Goal: Task Accomplishment & Management: Manage account settings

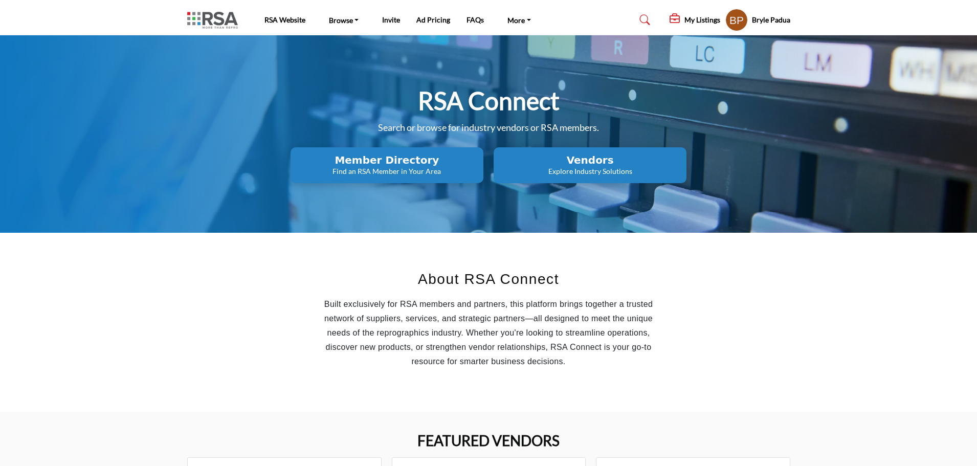
click at [480, 156] on h2 "Vendors" at bounding box center [387, 160] width 187 height 12
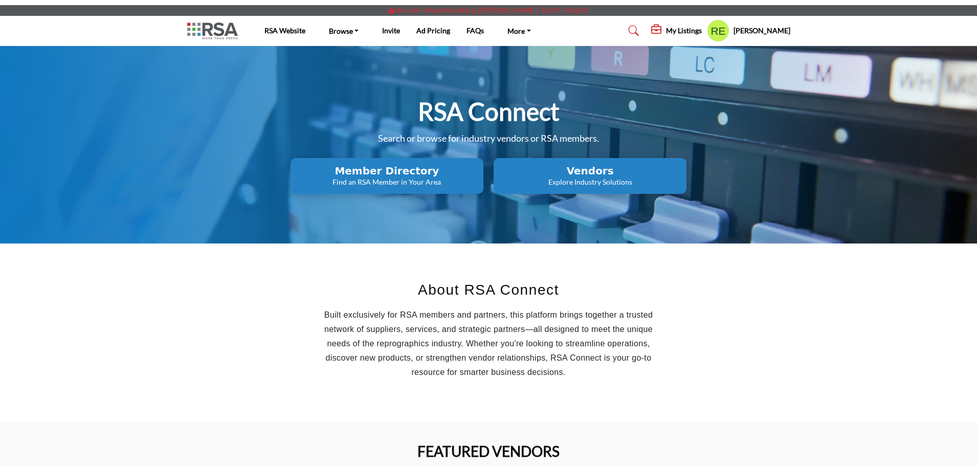
click at [694, 30] on h5 "My Listings" at bounding box center [684, 30] width 36 height 9
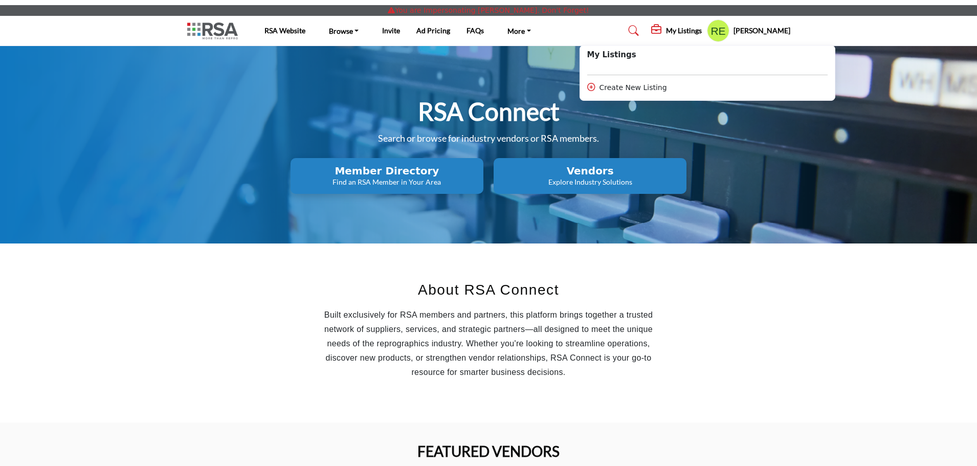
click at [833, 313] on section "About RSA Connect Built exclusively for RSA members and partners, this platform…" at bounding box center [488, 332] width 977 height 179
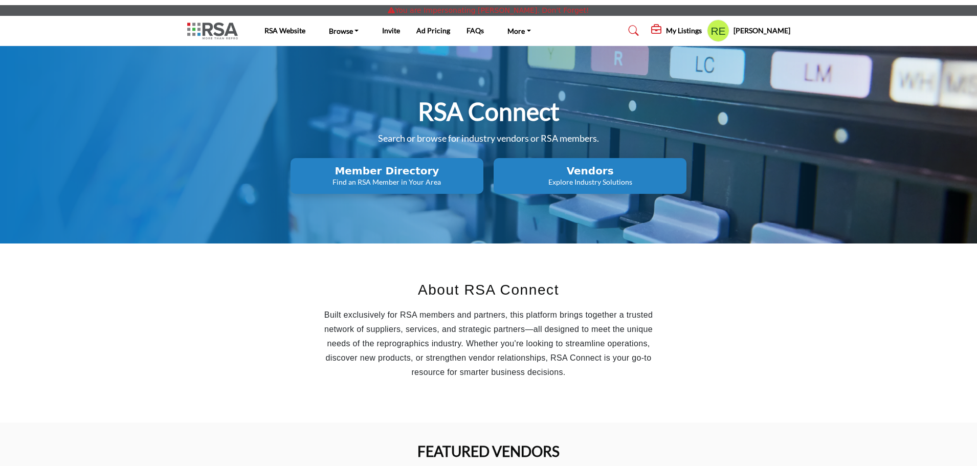
click at [756, 31] on h5 "[PERSON_NAME]" at bounding box center [761, 31] width 57 height 10
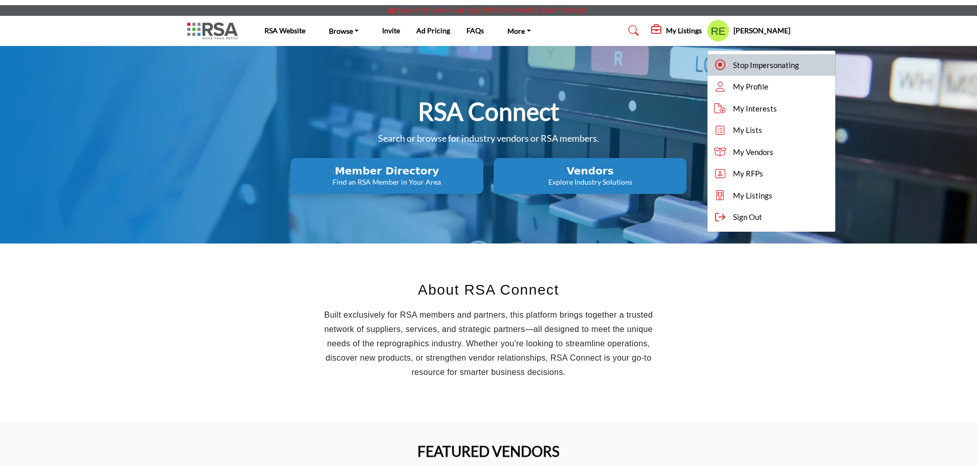
click at [748, 60] on span "Stop Impersonating" at bounding box center [766, 65] width 66 height 12
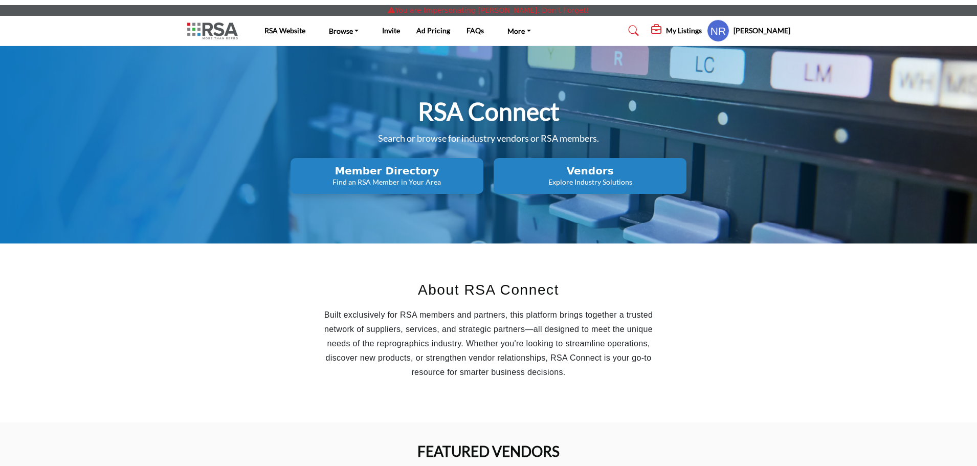
click at [695, 25] on div "My Listings" at bounding box center [676, 31] width 51 height 12
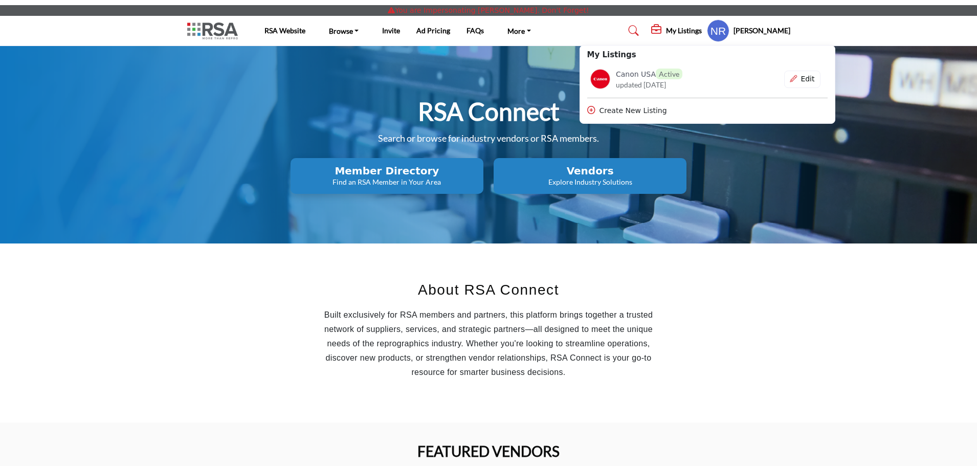
click at [808, 323] on section "About RSA Connect Built exclusively for RSA members and partners, this platform…" at bounding box center [488, 332] width 977 height 179
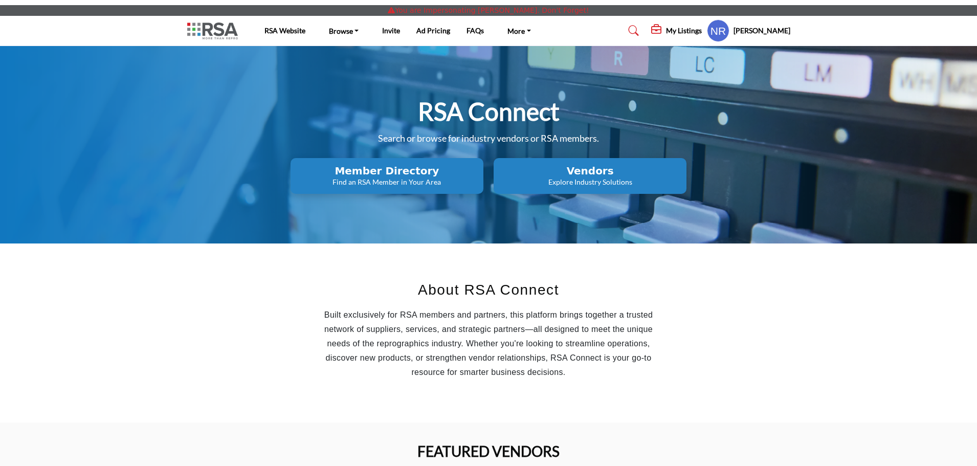
click at [680, 29] on h5 "My Listings" at bounding box center [684, 30] width 36 height 9
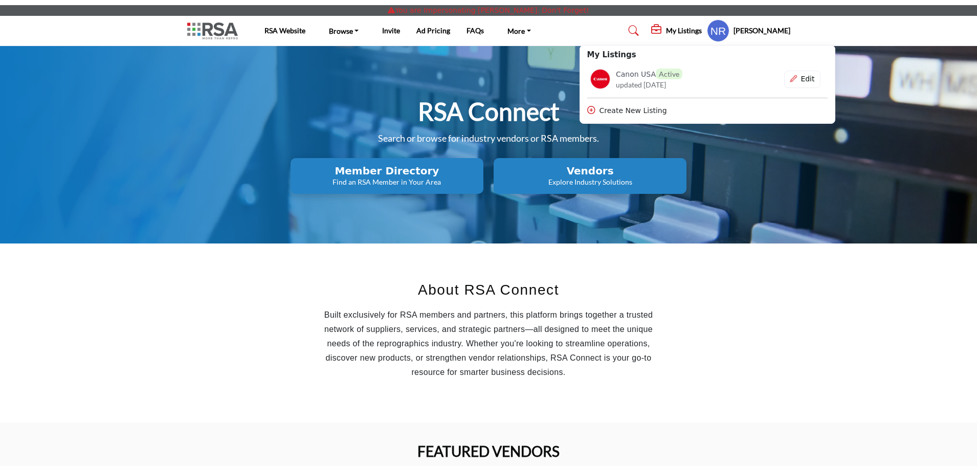
click at [748, 31] on h5 "Nicole Rosier" at bounding box center [761, 31] width 57 height 10
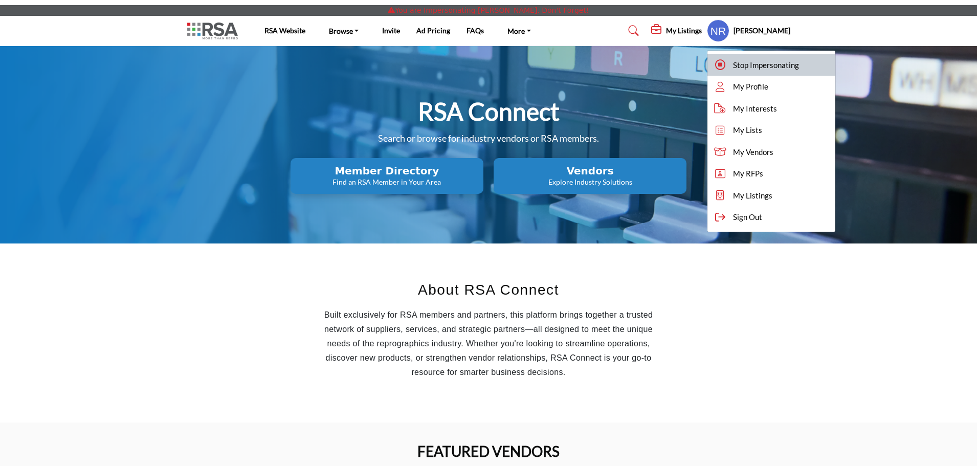
click at [745, 63] on span "Stop Impersonating" at bounding box center [766, 65] width 66 height 12
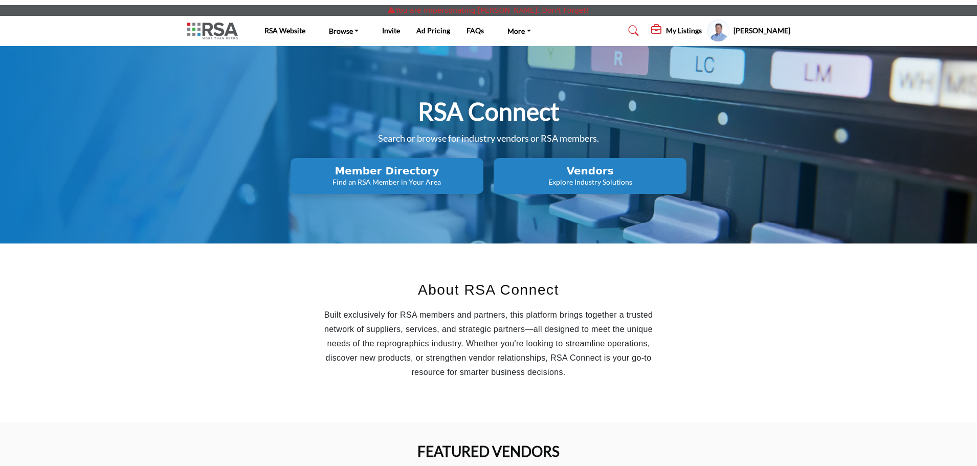
click at [694, 32] on h5 "My Listings" at bounding box center [684, 30] width 36 height 9
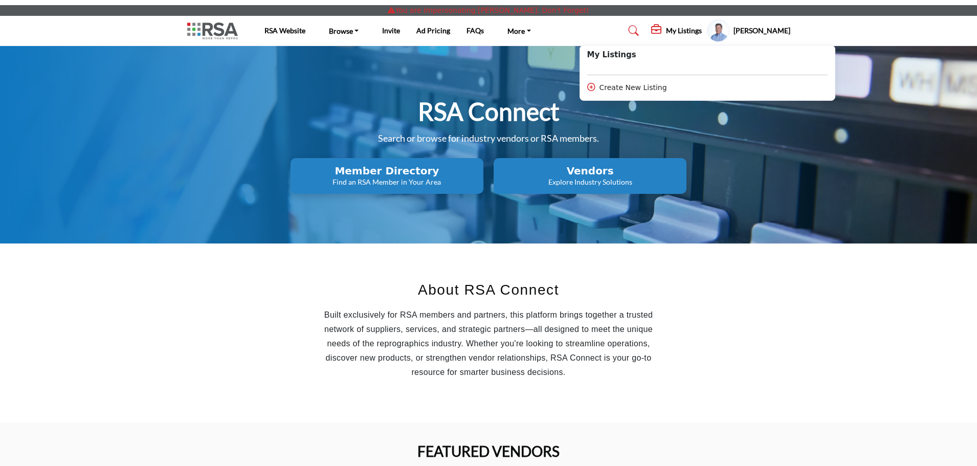
click at [828, 334] on section "About RSA Connect Built exclusively for RSA members and partners, this platform…" at bounding box center [488, 332] width 977 height 179
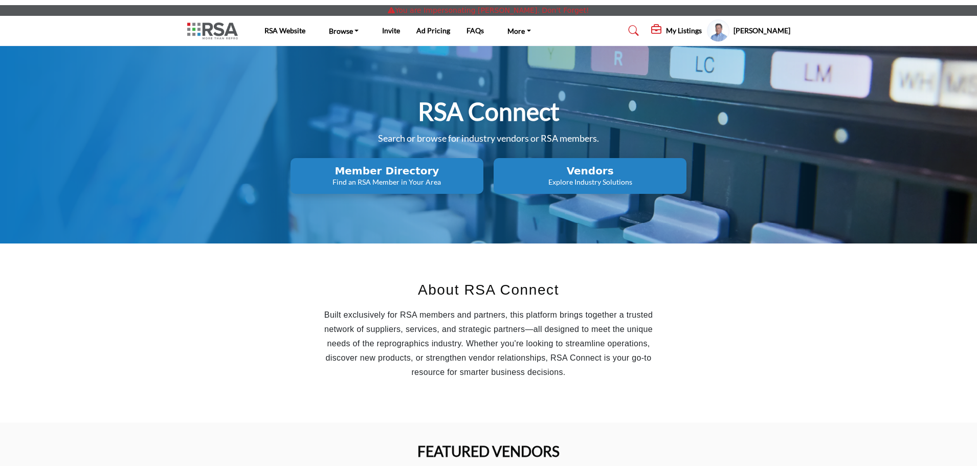
click at [691, 30] on h5 "My Listings" at bounding box center [684, 30] width 36 height 9
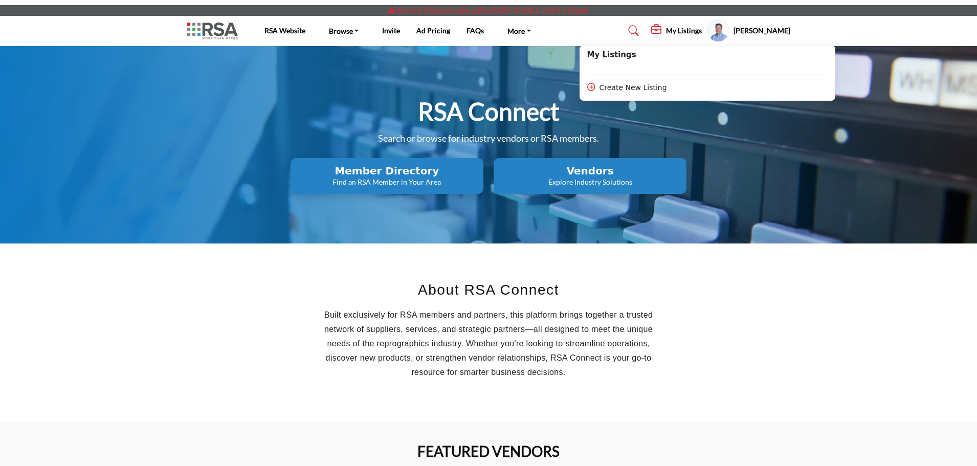
click at [806, 293] on section "About RSA Connect Built exclusively for RSA members and partners, this platform…" at bounding box center [488, 332] width 977 height 179
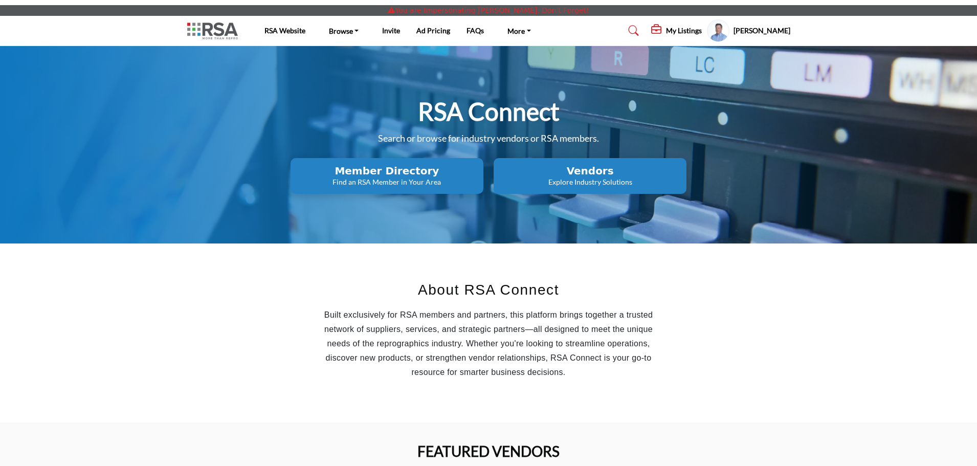
click at [776, 31] on h5 "Rich Reamer" at bounding box center [761, 31] width 57 height 10
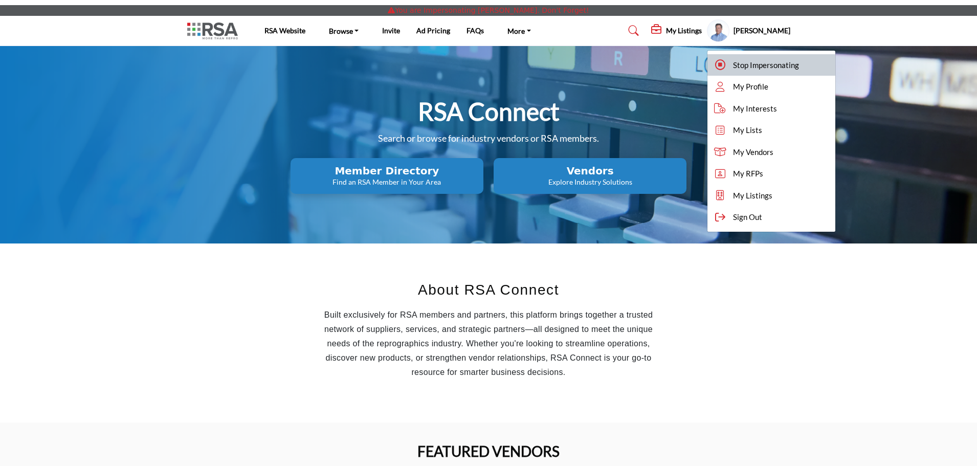
click at [753, 63] on span "Stop Impersonating" at bounding box center [766, 65] width 66 height 12
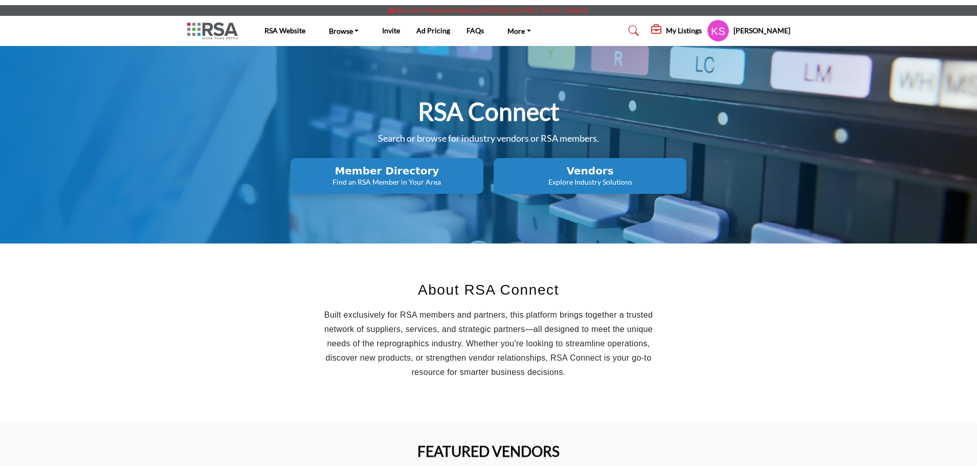
click at [698, 32] on h5 "My Listings" at bounding box center [684, 30] width 36 height 9
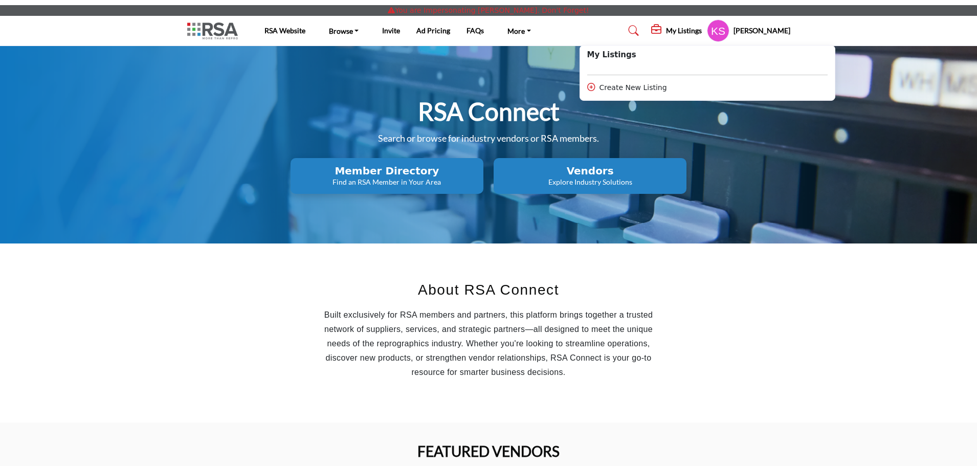
click at [829, 306] on section "About RSA Connect Built exclusively for RSA members and partners, this platform…" at bounding box center [488, 332] width 977 height 179
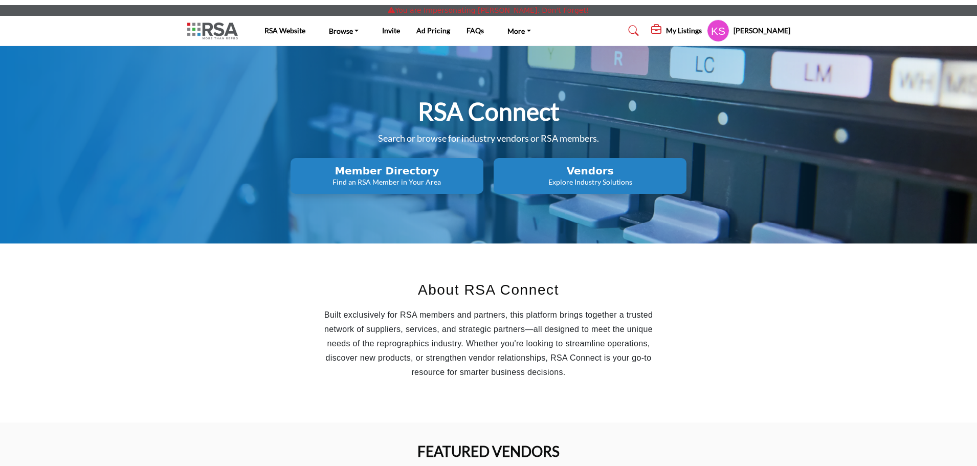
click at [755, 29] on h5 "Kaitlyn Shaw" at bounding box center [761, 31] width 57 height 10
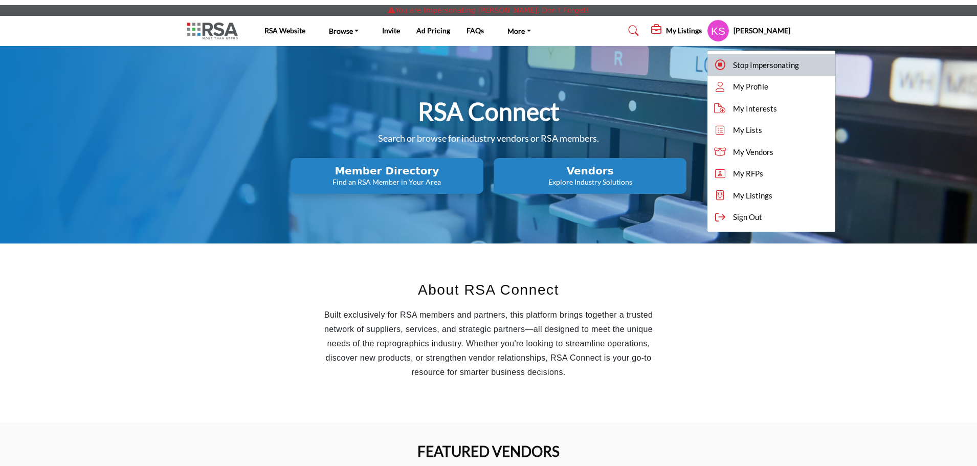
click at [746, 61] on span "Stop Impersonating" at bounding box center [766, 65] width 66 height 12
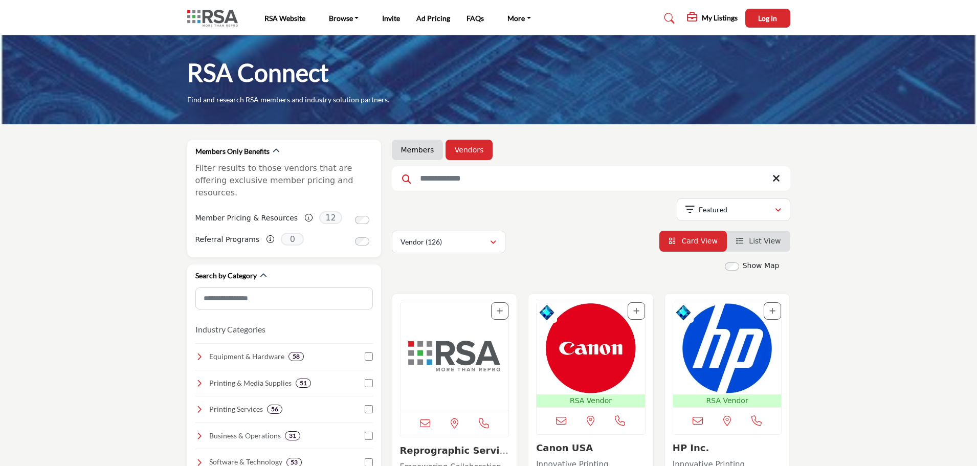
click at [591, 344] on img "Open Listing in new tab" at bounding box center [591, 348] width 108 height 92
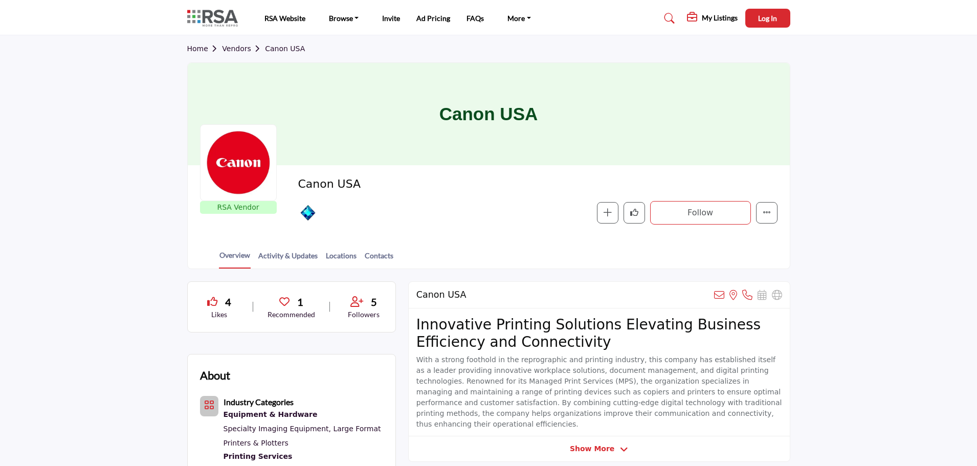
click at [844, 84] on section "Home Vendors Canon USA Canon USA RSA Vendor RSA Vendors are businesses that hav…" at bounding box center [488, 152] width 977 height 234
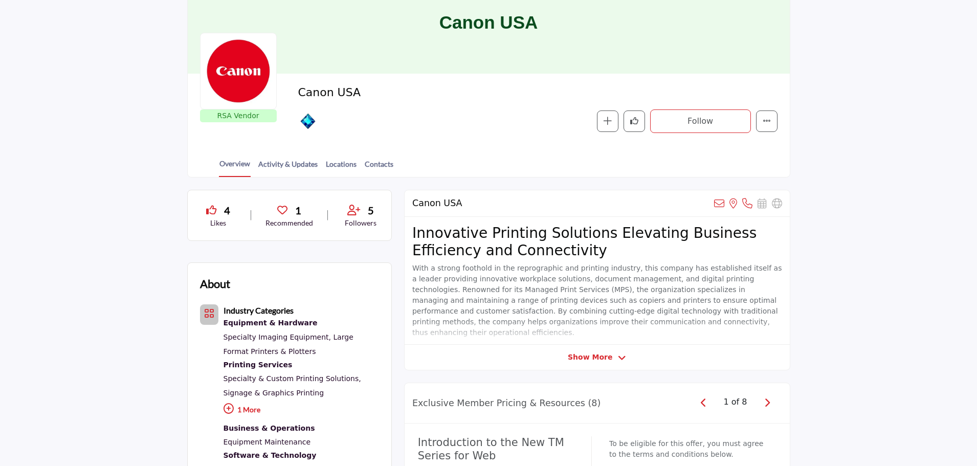
scroll to position [102, 0]
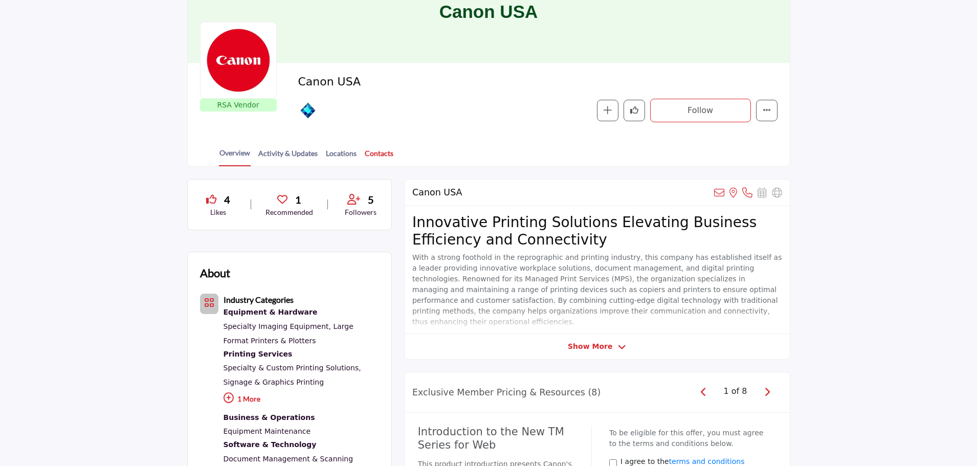
click at [379, 155] on link "Contacts" at bounding box center [379, 157] width 30 height 18
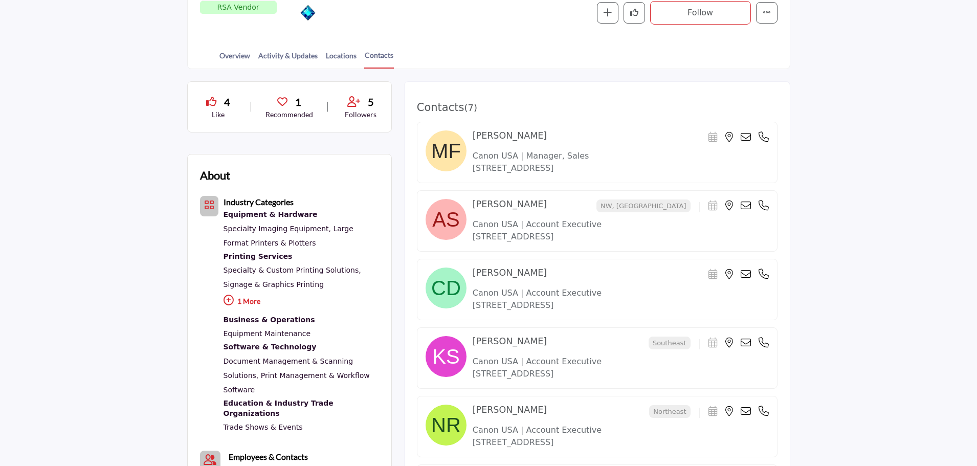
scroll to position [205, 0]
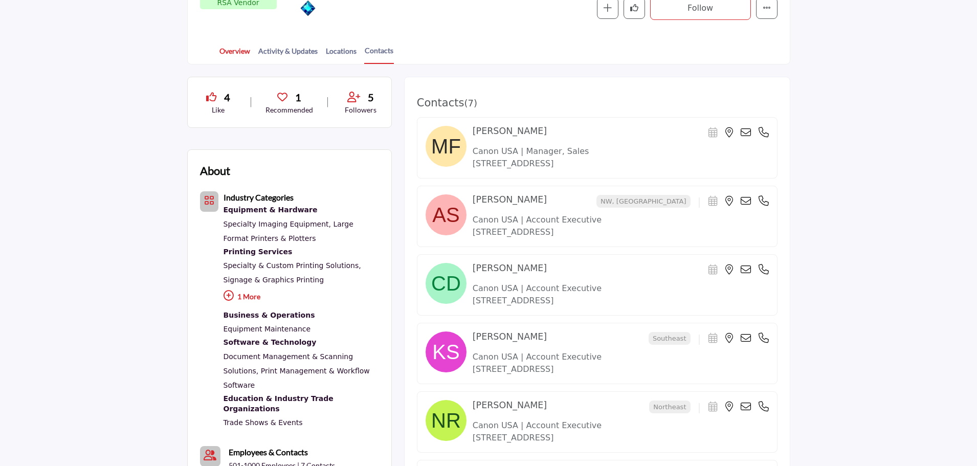
click at [229, 56] on link "Overview" at bounding box center [235, 55] width 32 height 18
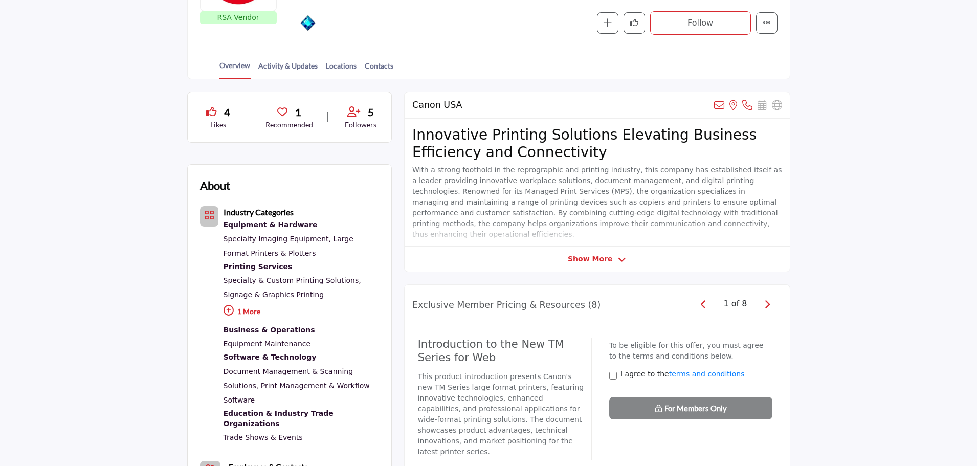
scroll to position [205, 0]
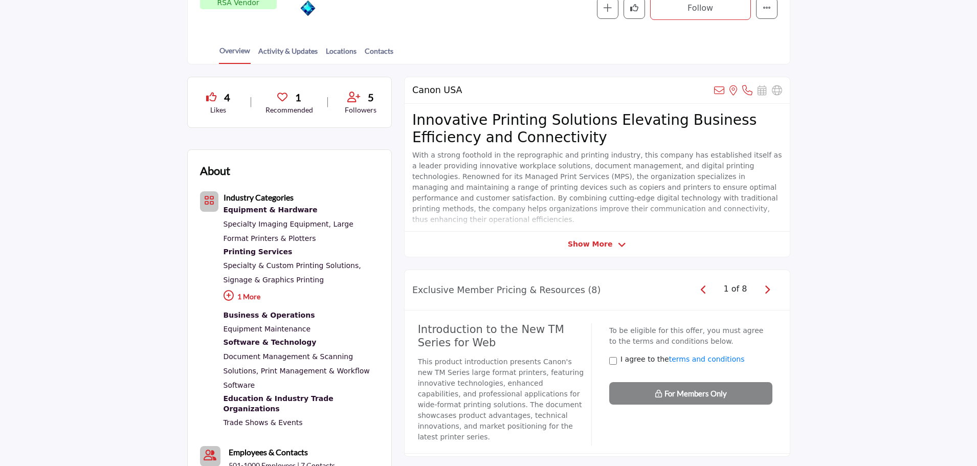
click at [590, 245] on span "Show More" at bounding box center [590, 244] width 44 height 11
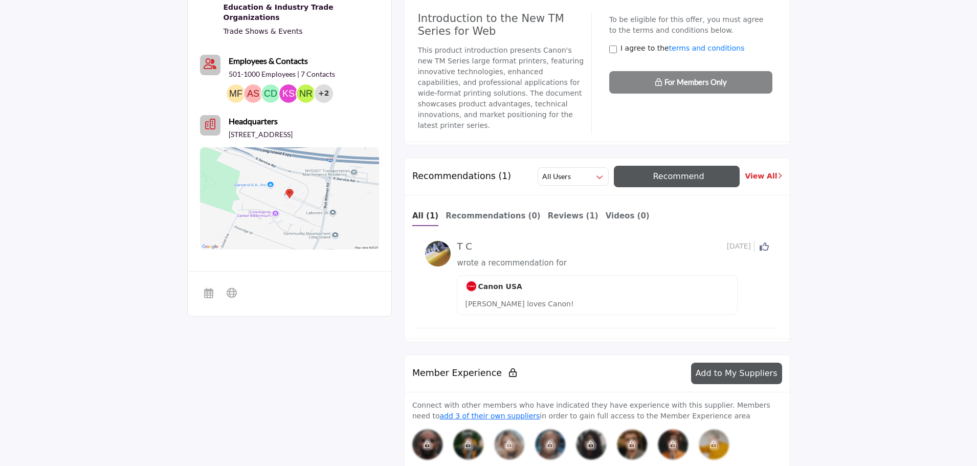
scroll to position [614, 0]
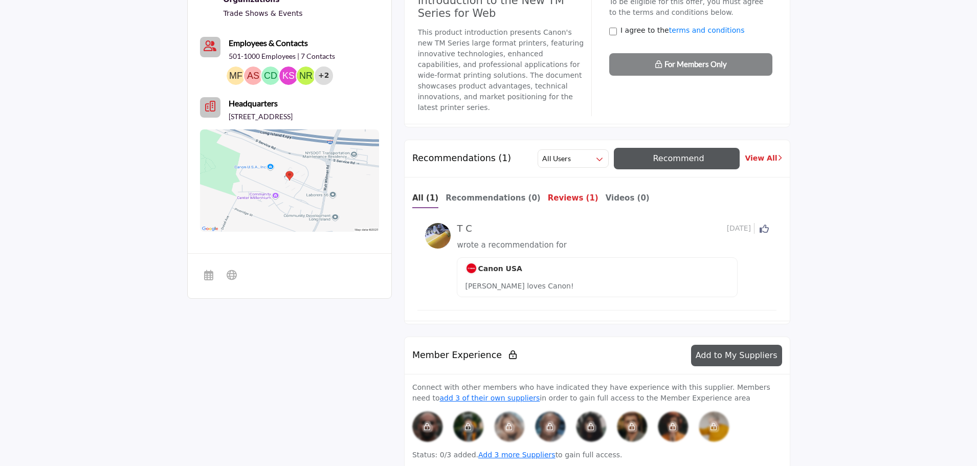
click at [548, 193] on b "Reviews (1)" at bounding box center [573, 197] width 51 height 9
click at [466, 193] on b "Recommendations (0)" at bounding box center [492, 197] width 95 height 9
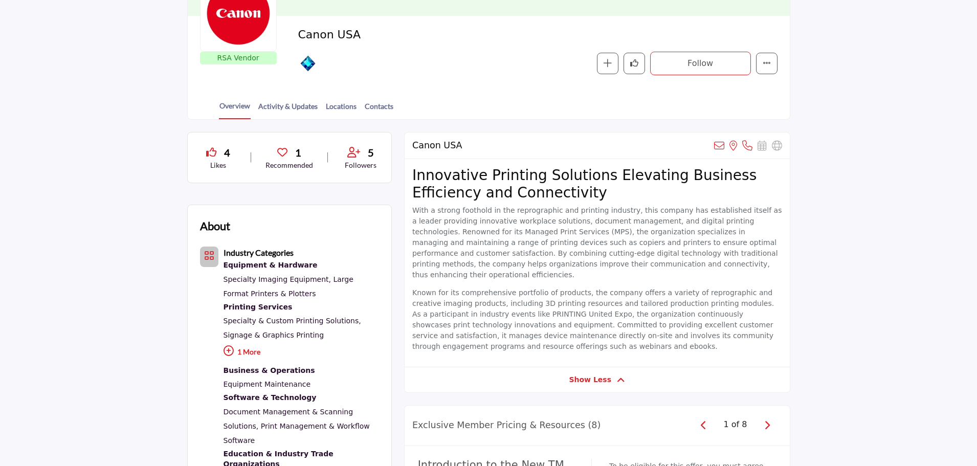
scroll to position [0, 0]
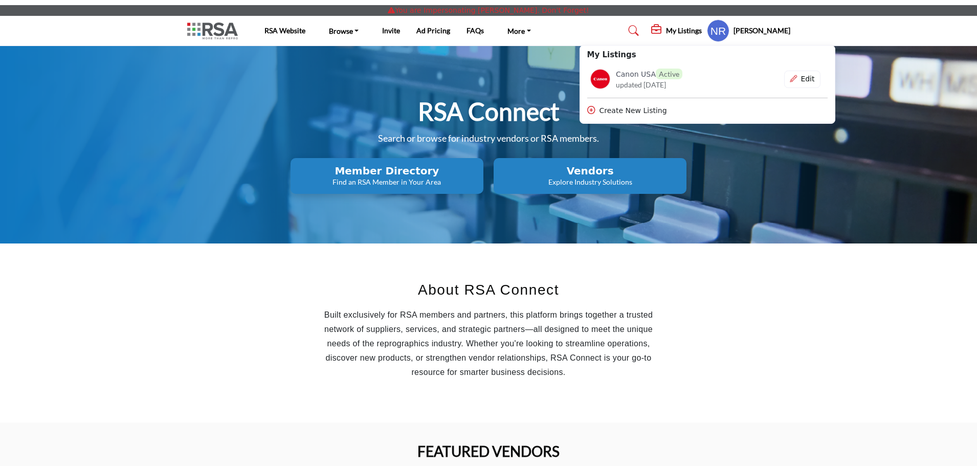
click at [480, 174] on h2 "Vendors" at bounding box center [387, 171] width 187 height 12
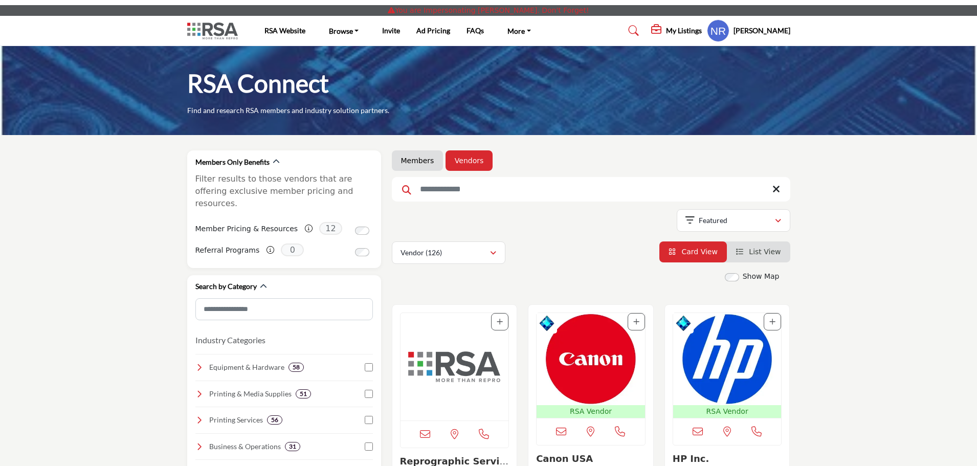
click at [434, 368] on img "Open Listing in new tab" at bounding box center [454, 366] width 108 height 107
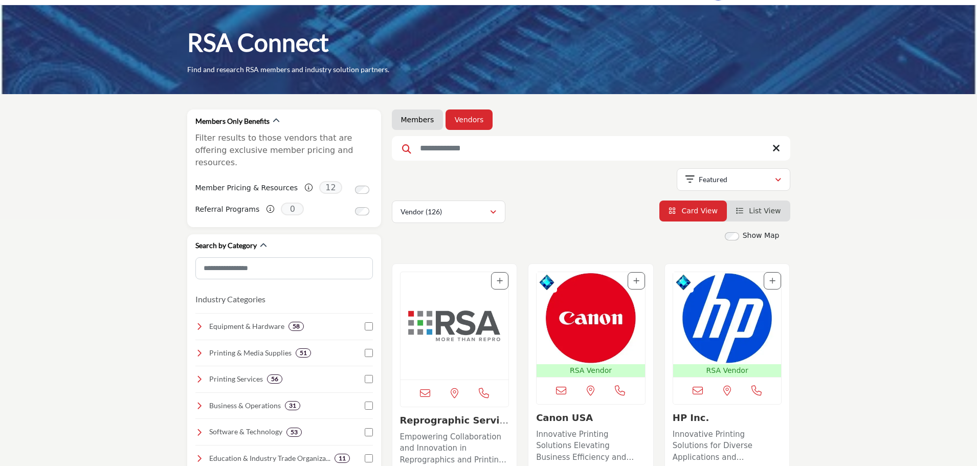
scroll to position [153, 0]
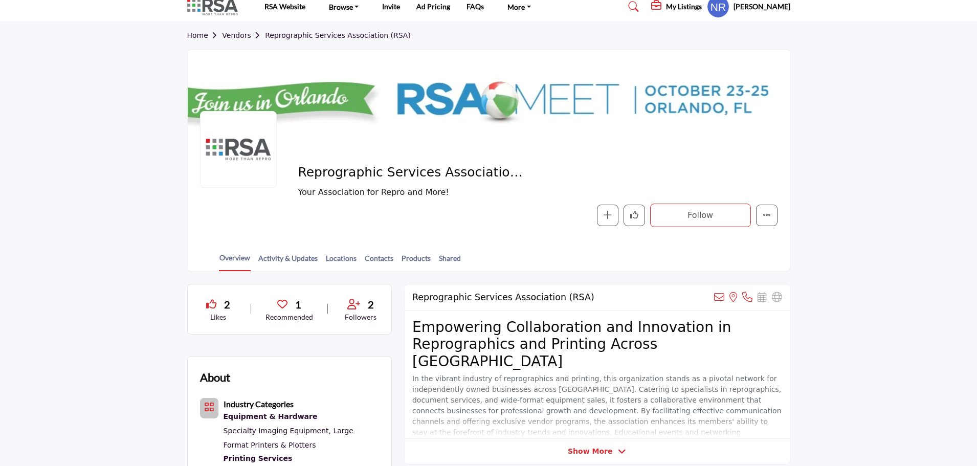
scroll to position [14, 0]
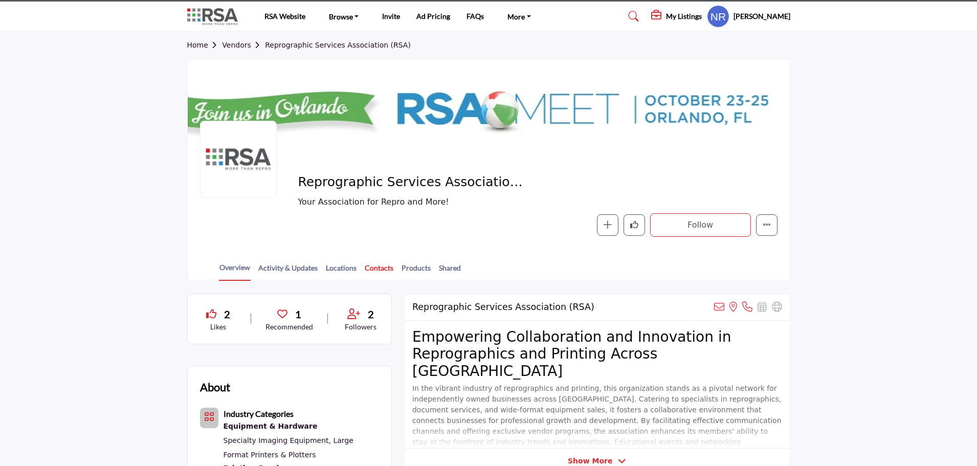
click at [380, 269] on link "Contacts" at bounding box center [379, 271] width 30 height 18
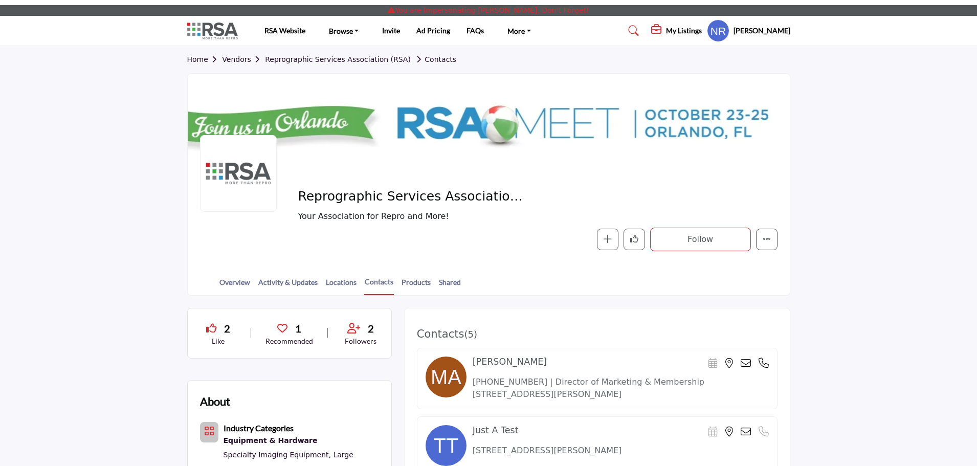
scroll to position [307, 0]
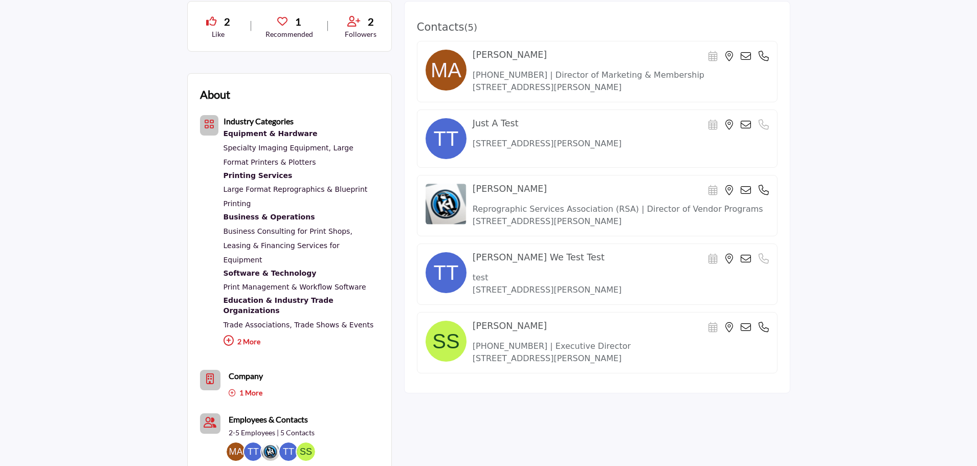
drag, startPoint x: 523, startPoint y: 350, endPoint x: 473, endPoint y: 348, distance: 50.1
click at [473, 348] on p "720-766-0942 | Executive Director" at bounding box center [621, 346] width 296 height 12
click at [632, 408] on div "2 Like 1 Recommended 2 Followers About ," at bounding box center [488, 343] width 603 height 685
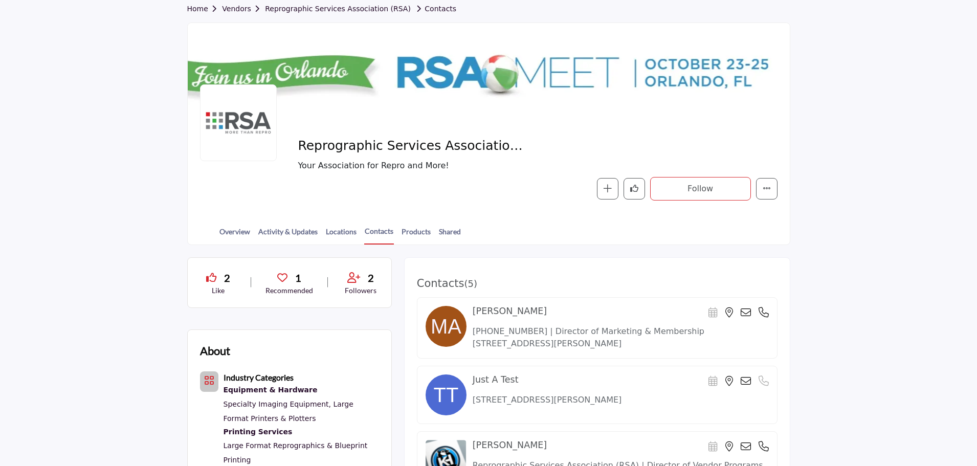
scroll to position [0, 0]
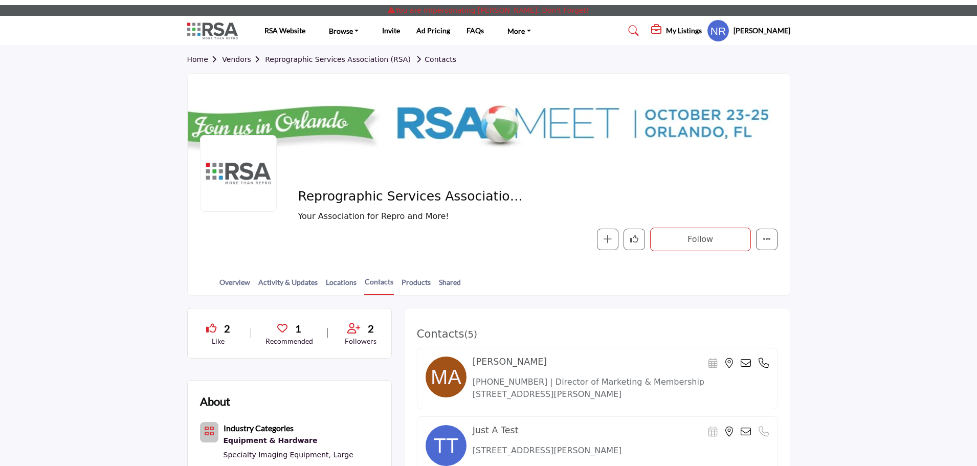
drag, startPoint x: 239, startPoint y: 279, endPoint x: 271, endPoint y: 272, distance: 32.5
click at [239, 279] on link "Overview" at bounding box center [235, 286] width 32 height 18
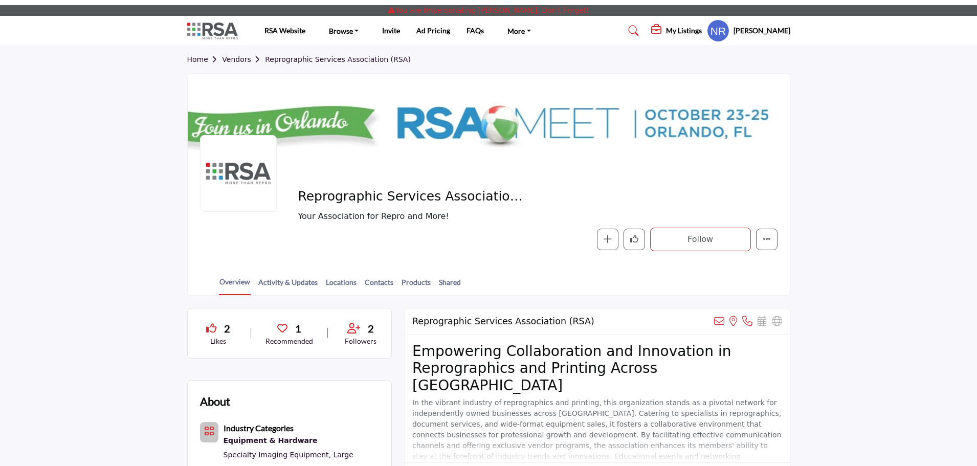
click at [684, 31] on h5 "My Listings" at bounding box center [684, 30] width 36 height 9
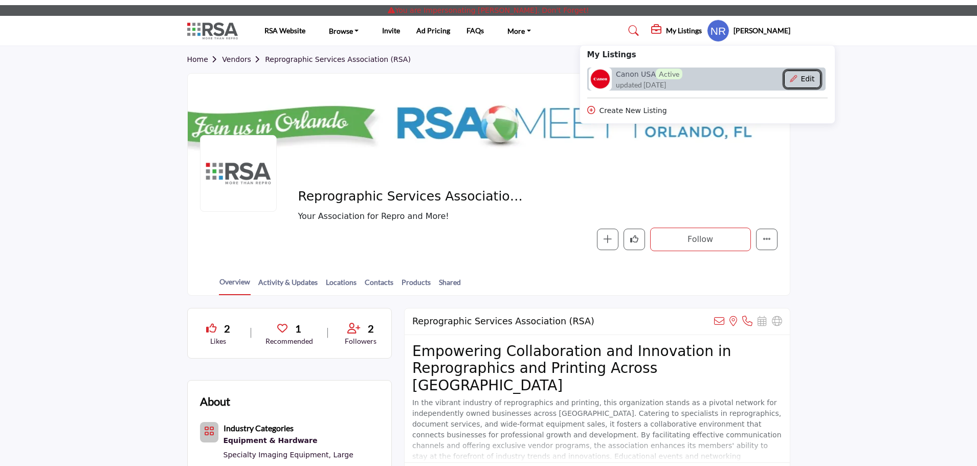
click at [818, 82] on button "Edit" at bounding box center [802, 79] width 36 height 17
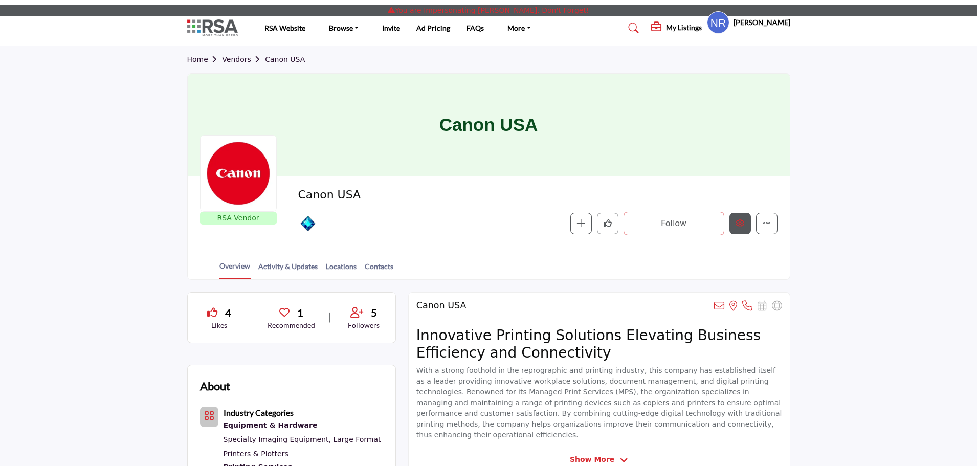
click at [0, 0] on div at bounding box center [0, 0] width 0 height 0
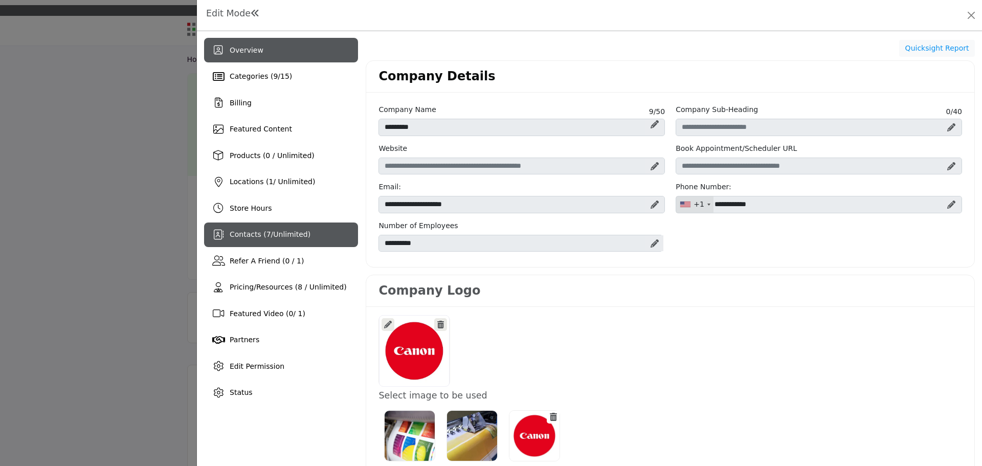
click at [260, 228] on div "Contacts ( 7 / Unlimited )" at bounding box center [281, 234] width 154 height 25
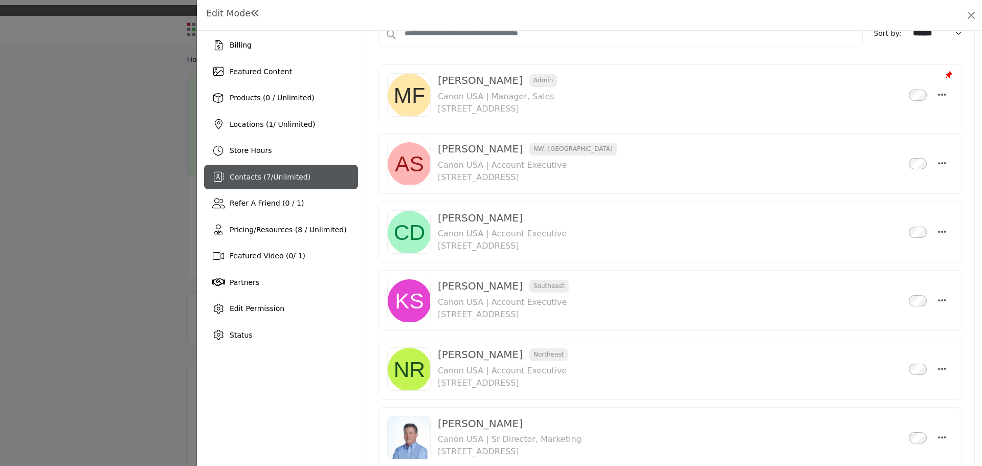
scroll to position [102, 0]
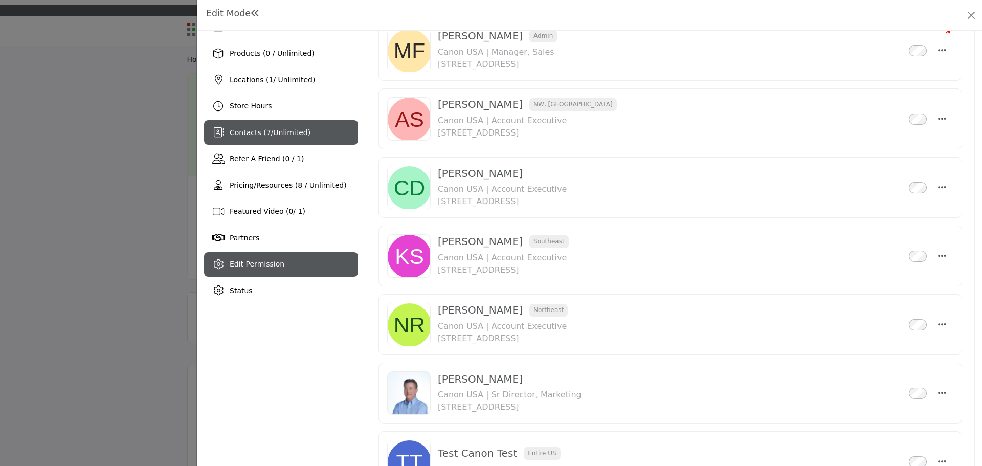
click at [273, 268] on span "Edit Permission" at bounding box center [257, 264] width 55 height 8
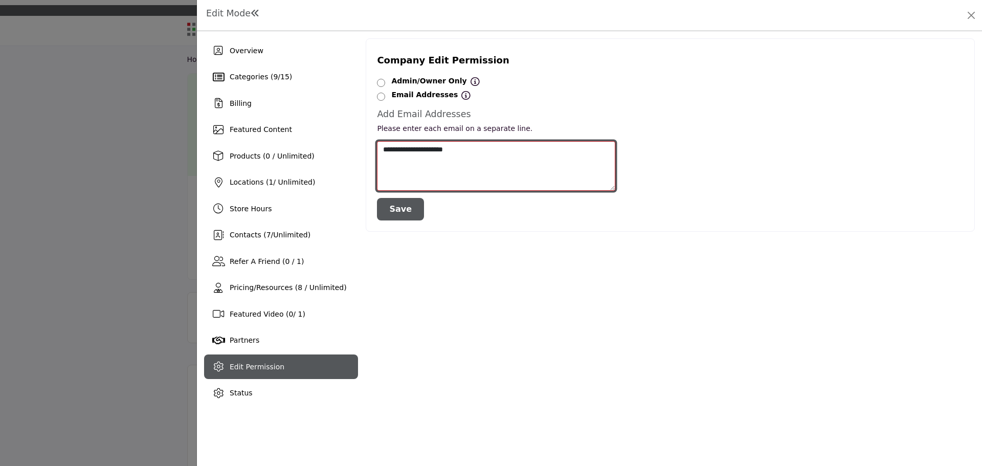
click at [482, 149] on textarea "**********" at bounding box center [496, 166] width 238 height 50
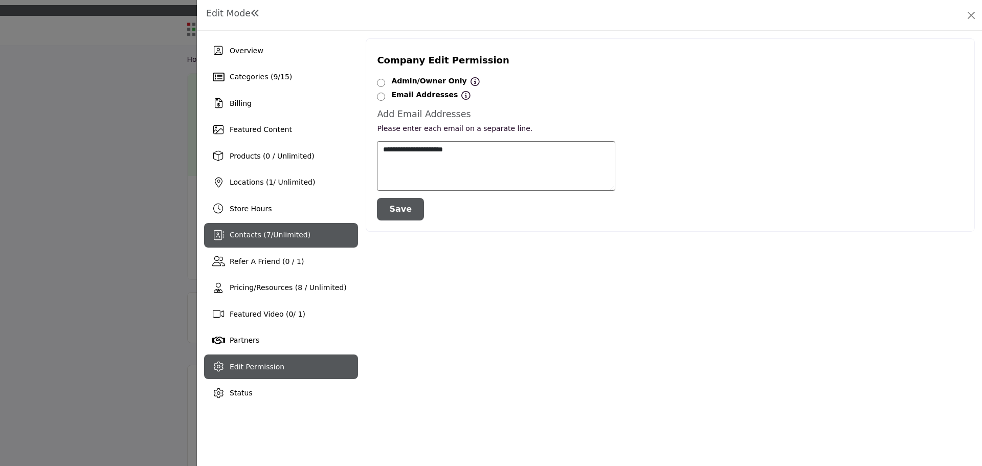
click at [296, 233] on span "Unlimited" at bounding box center [290, 235] width 34 height 8
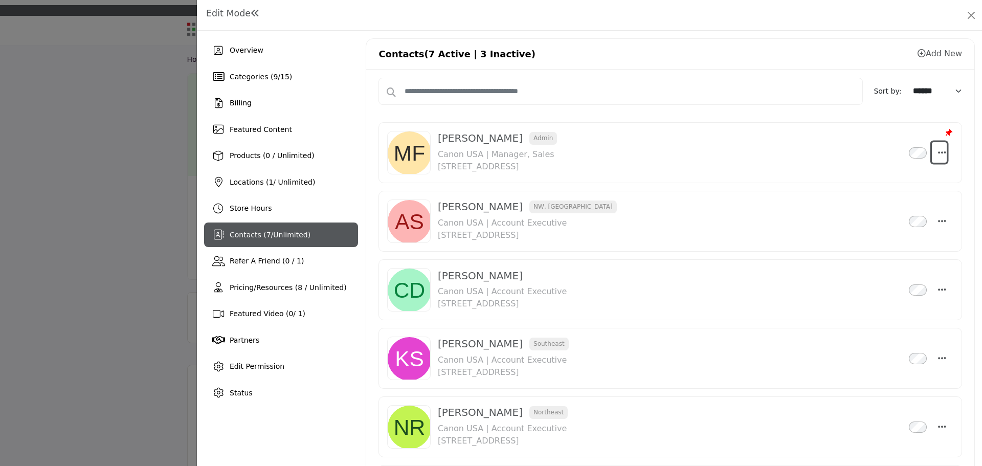
click at [932, 151] on button "Select Droddown options" at bounding box center [939, 152] width 15 height 20
click at [938, 218] on icon "Select Droddown options" at bounding box center [942, 220] width 8 height 9
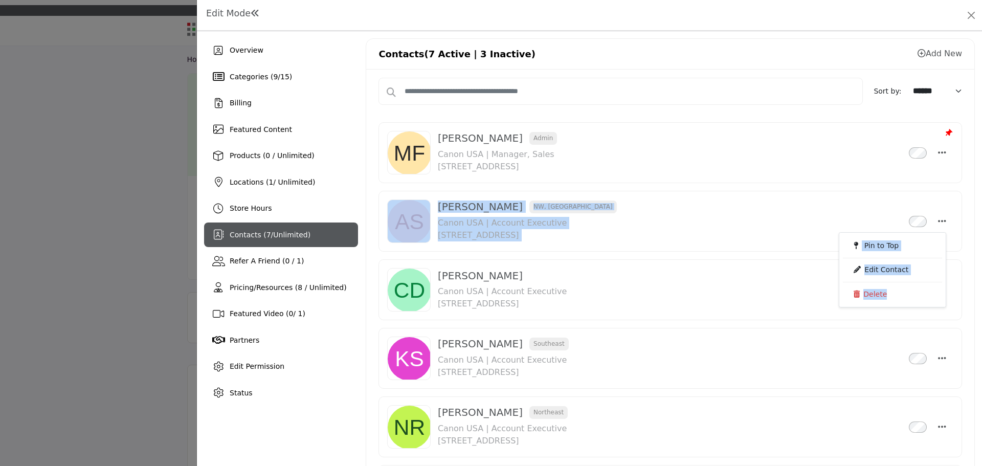
drag, startPoint x: 378, startPoint y: 278, endPoint x: 378, endPoint y: 209, distance: 69.0
click at [378, 209] on div "Mike Fekete Admin Inactive Canon USA | Manager, Sales 1 Canon Park, Melville, N…" at bounding box center [670, 362] width 584 height 490
click at [375, 255] on div "Available Contacts 7 Active | 3 Inactive Sort by: ****** ****** ********* We co…" at bounding box center [670, 475] width 608 height 810
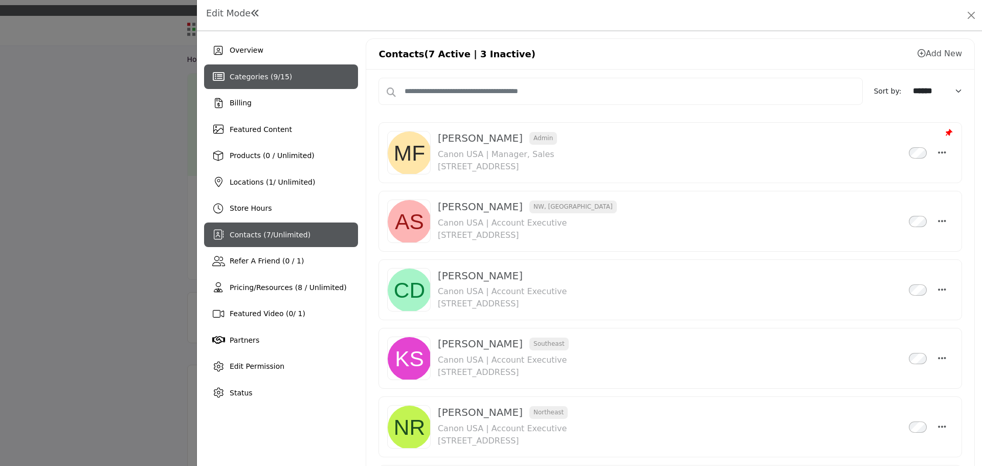
click at [285, 84] on div "Categories ( 9 / 15 )" at bounding box center [281, 76] width 154 height 25
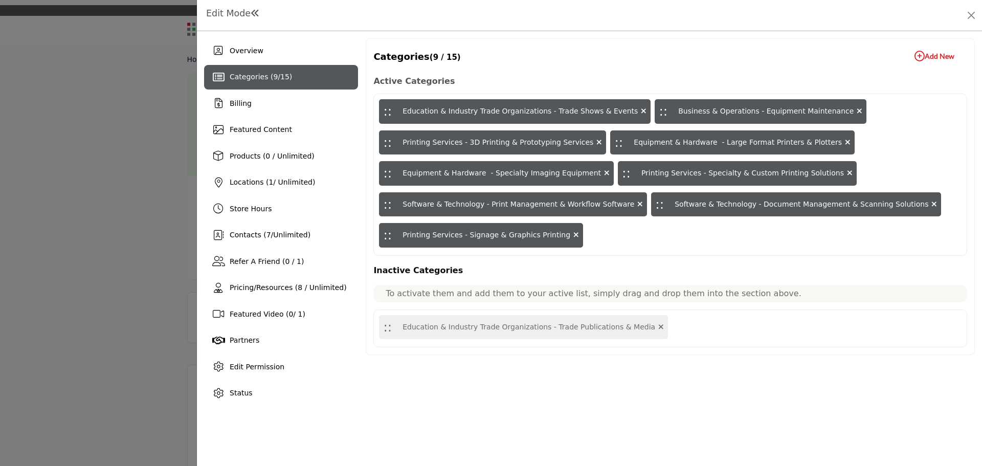
drag, startPoint x: 484, startPoint y: 237, endPoint x: 484, endPoint y: 202, distance: 35.3
click at [484, 202] on div ":: Education & Industry Trade Organizations - Trade Shows & Events :: Business …" at bounding box center [670, 175] width 594 height 162
click at [287, 244] on div "Contacts ( 7 / Unlimited )" at bounding box center [281, 235] width 154 height 25
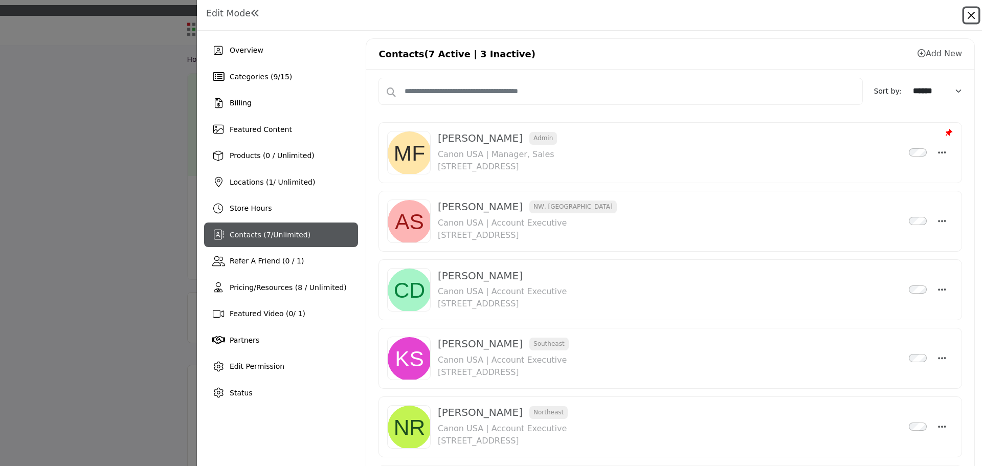
click at [969, 13] on button "Close" at bounding box center [971, 15] width 14 height 14
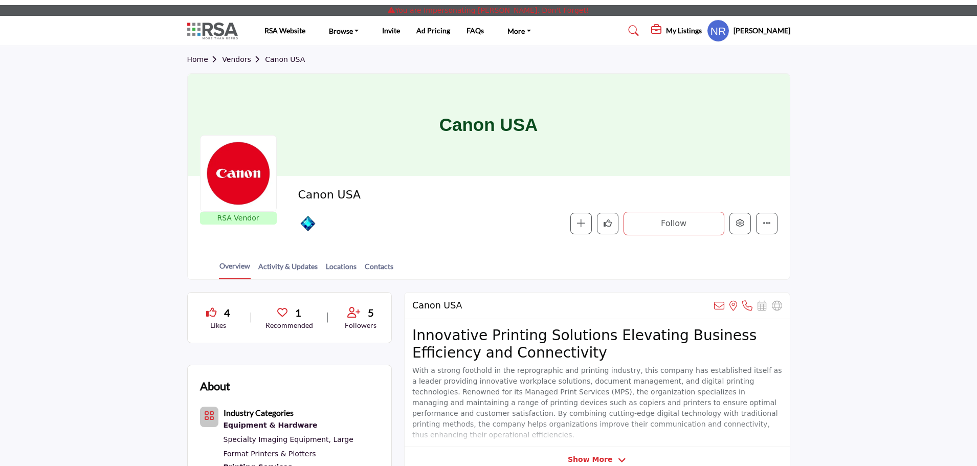
click at [760, 30] on h5 "Nicole Rosier" at bounding box center [761, 31] width 57 height 10
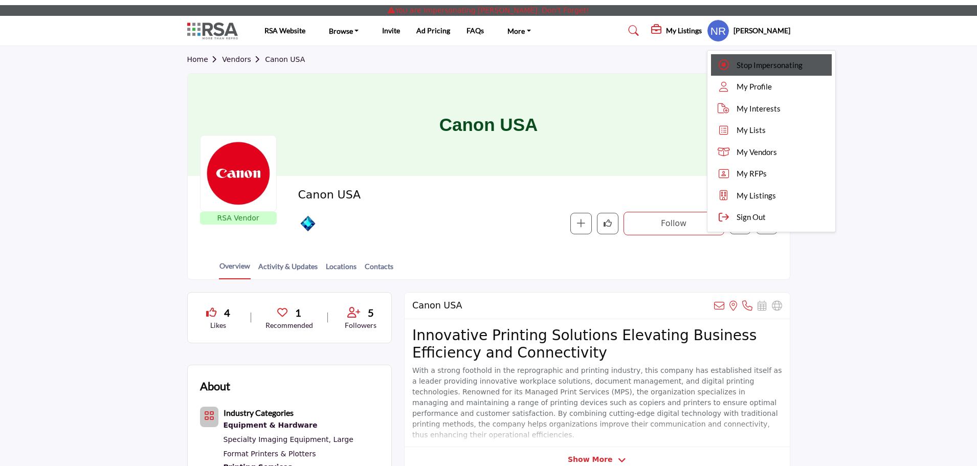
click at [753, 61] on span "Stop Impersonating" at bounding box center [769, 65] width 66 height 12
click at [751, 60] on div "Home Vendors Canon USA" at bounding box center [488, 59] width 603 height 27
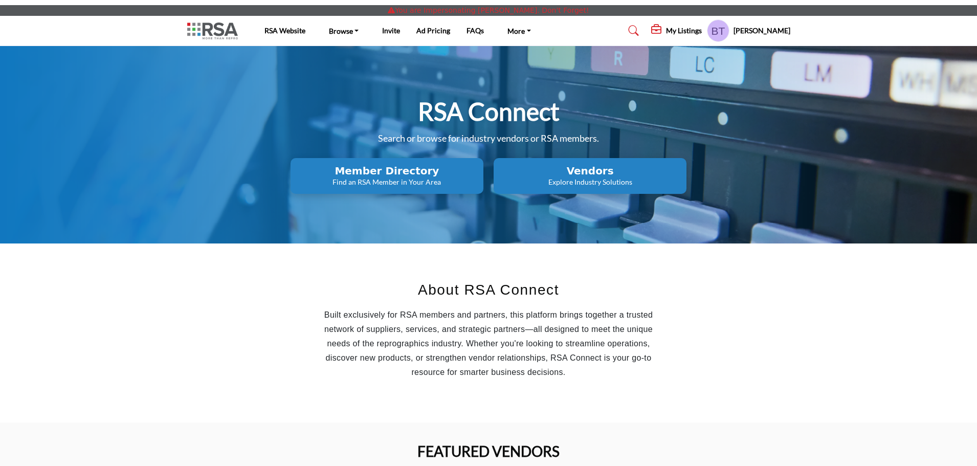
click at [669, 31] on div "My Listings" at bounding box center [676, 31] width 51 height 12
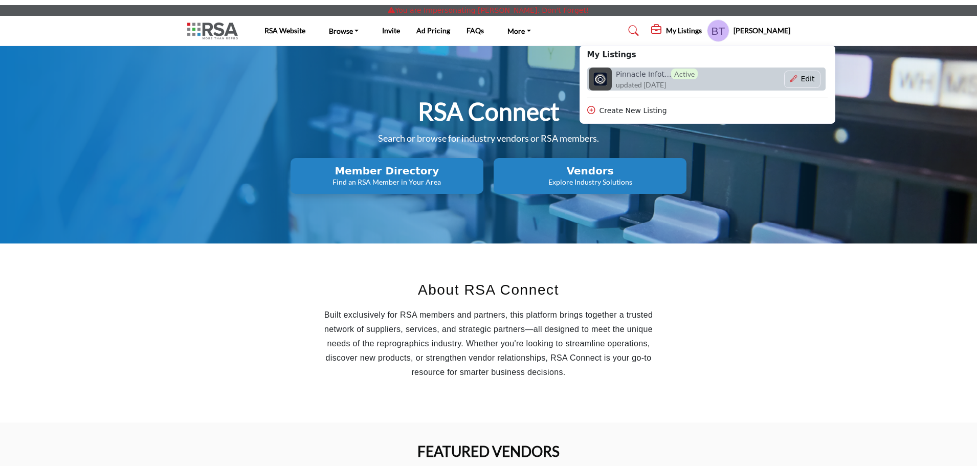
click at [638, 73] on h6 "Pinnacle Infot... Active" at bounding box center [657, 74] width 82 height 11
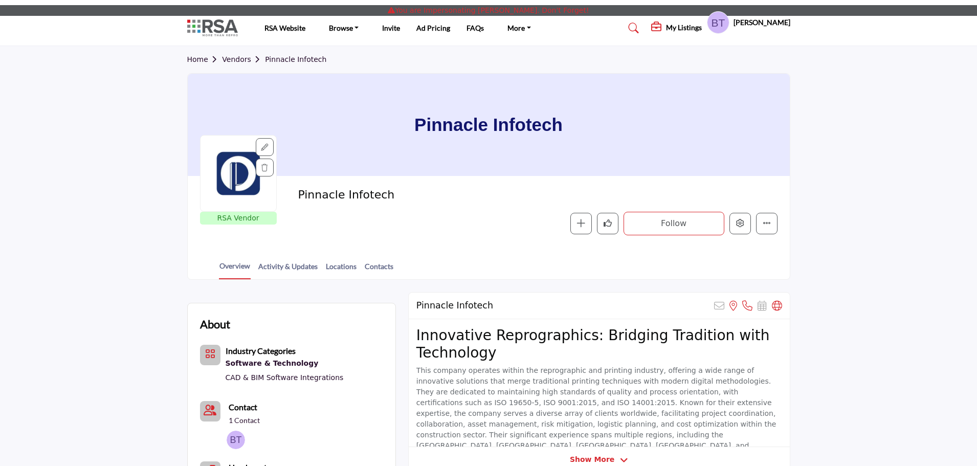
click at [0, 0] on div at bounding box center [0, 0] width 0 height 0
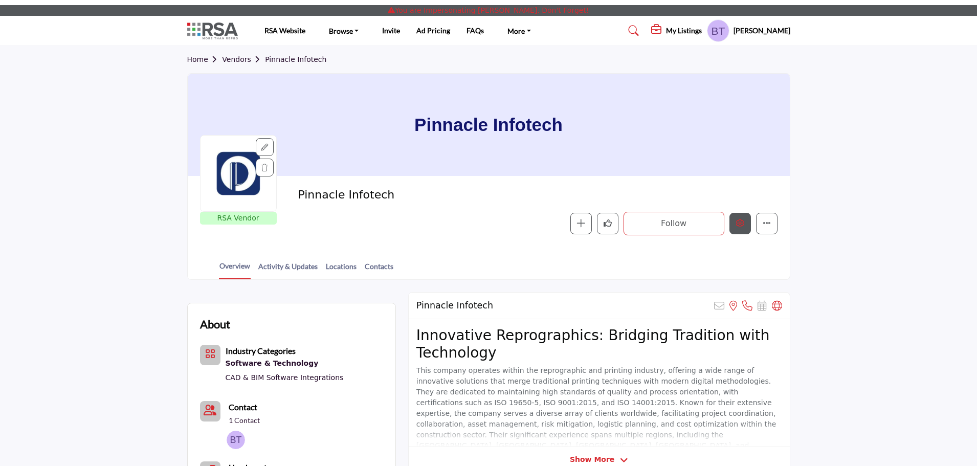
click at [738, 226] on icon "Edit company" at bounding box center [740, 223] width 8 height 8
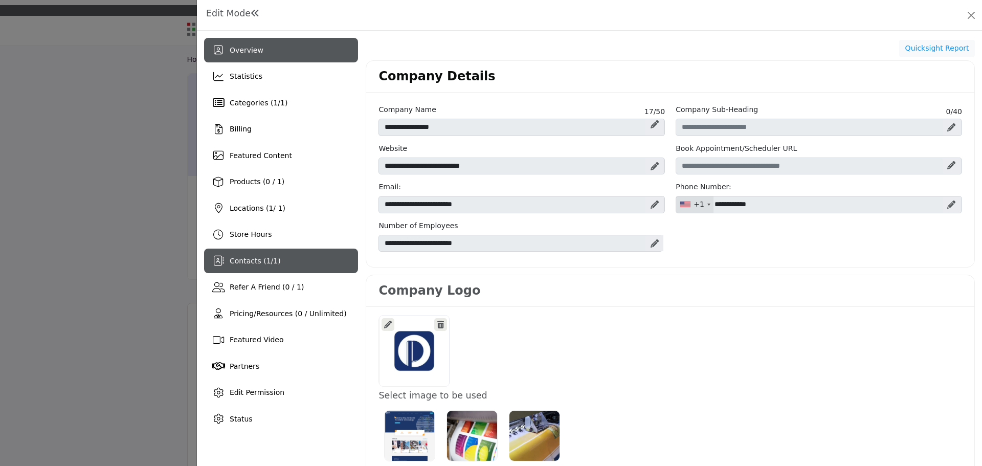
click at [266, 266] on div "Contacts ( 1 / 1 )" at bounding box center [255, 261] width 51 height 11
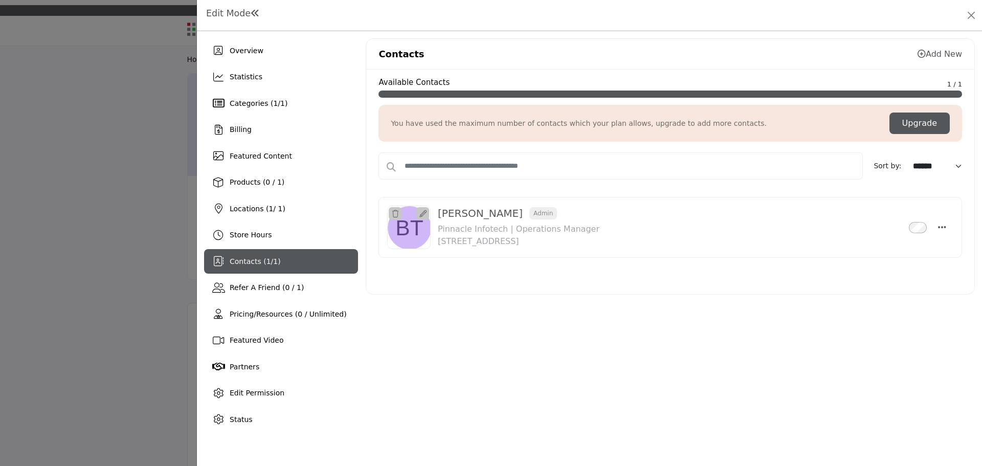
click at [940, 56] on link "Add New" at bounding box center [940, 54] width 44 height 10
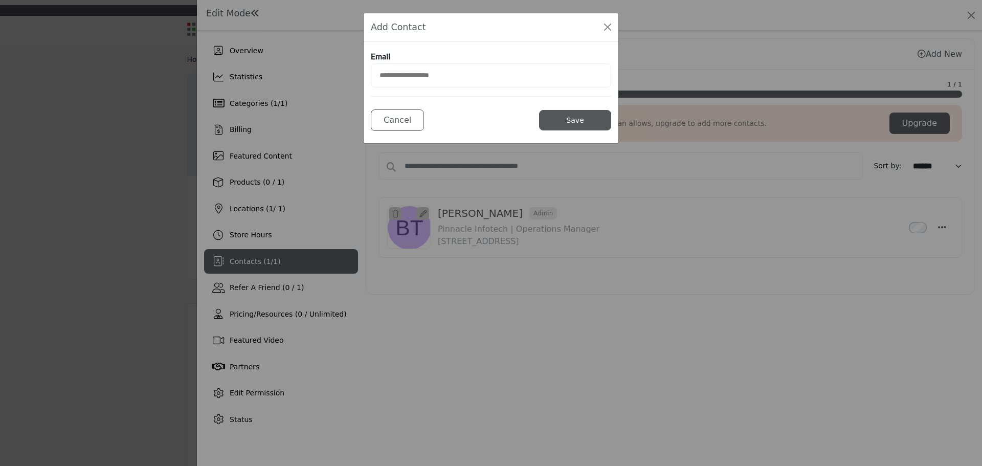
click at [417, 78] on input "email" at bounding box center [491, 75] width 240 height 24
type input "**********"
click at [555, 111] on button "Save" at bounding box center [575, 120] width 72 height 20
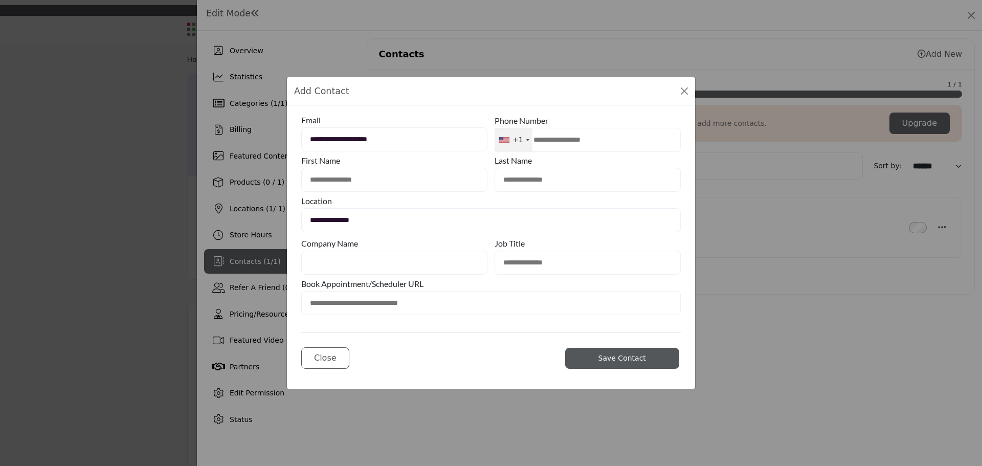
click at [628, 361] on span "Save Contact" at bounding box center [622, 358] width 48 height 8
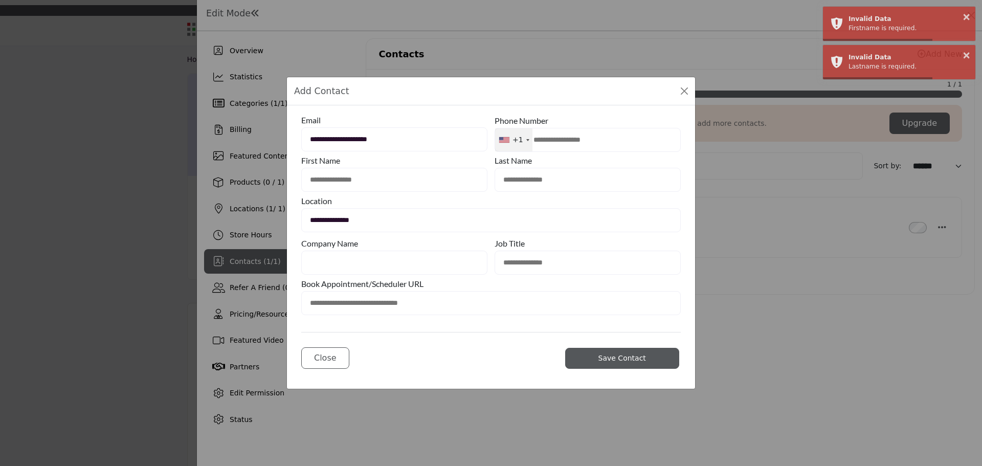
click at [421, 182] on input "text" at bounding box center [394, 180] width 186 height 24
type input "****"
click at [537, 181] on input "text" at bounding box center [588, 180] width 186 height 24
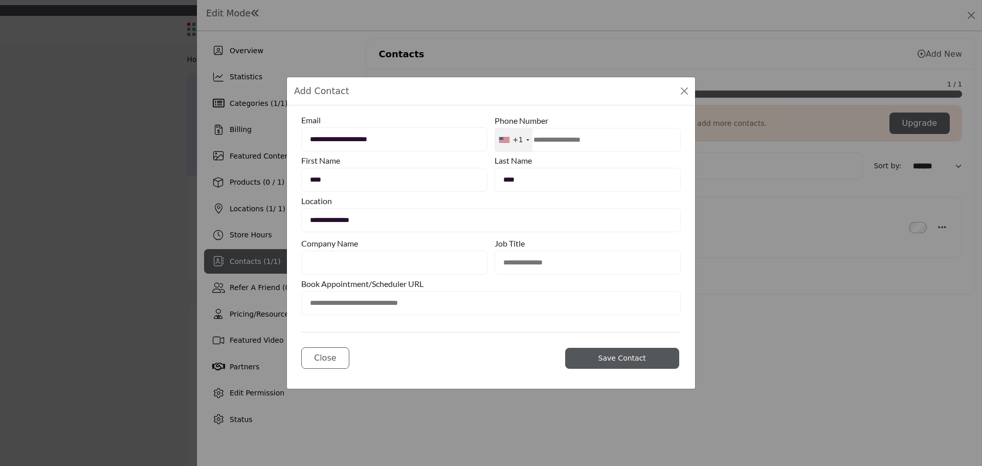
type input "****"
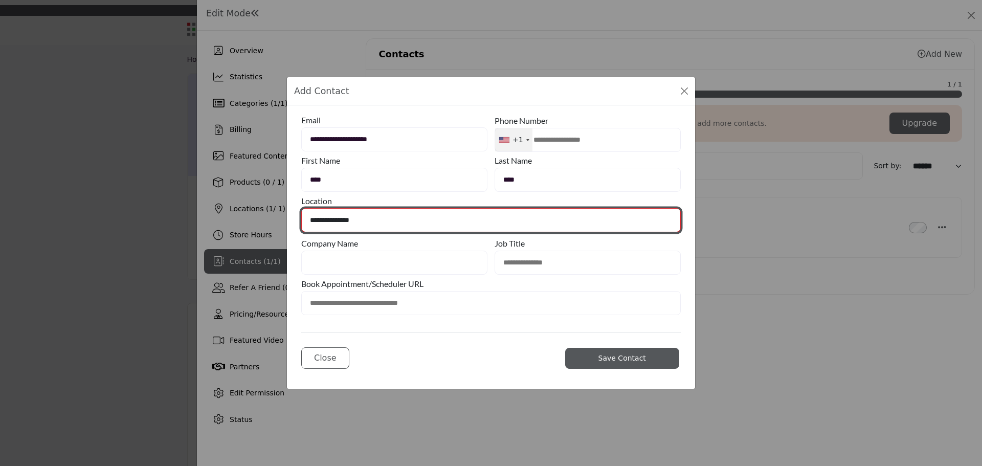
drag, startPoint x: 399, startPoint y: 220, endPoint x: 395, endPoint y: 227, distance: 7.8
click at [399, 220] on select "**********" at bounding box center [491, 220] width 380 height 24
select select "**********"
click at [301, 208] on select "**********" at bounding box center [491, 220] width 380 height 24
type input "**********"
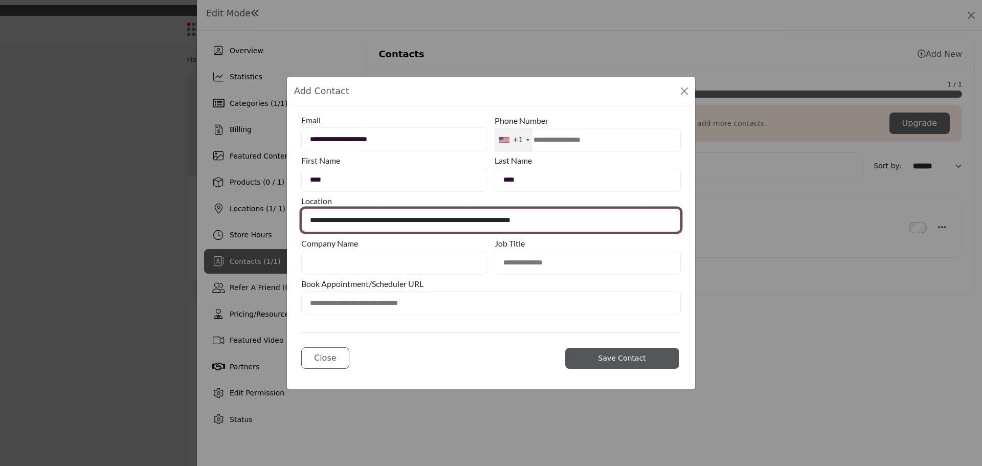
type input "**********"
type input "**"
type input "*****"
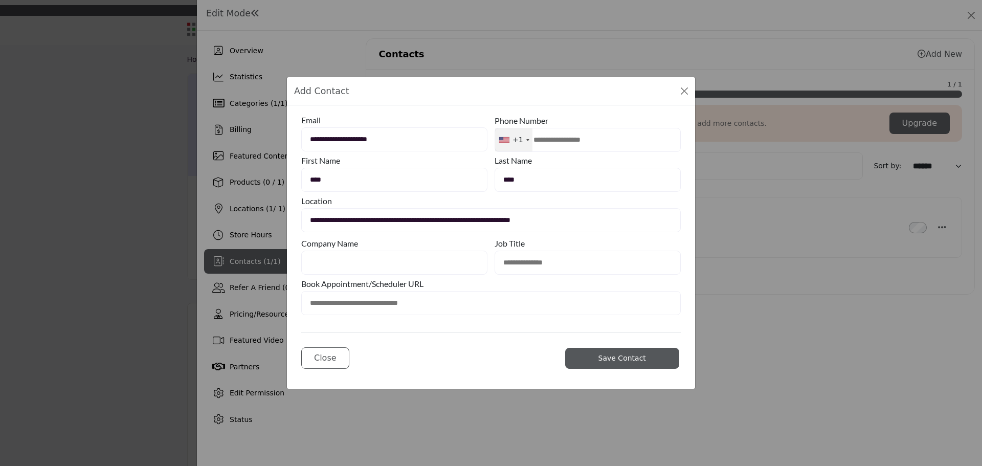
click at [593, 315] on input "text" at bounding box center [491, 303] width 380 height 24
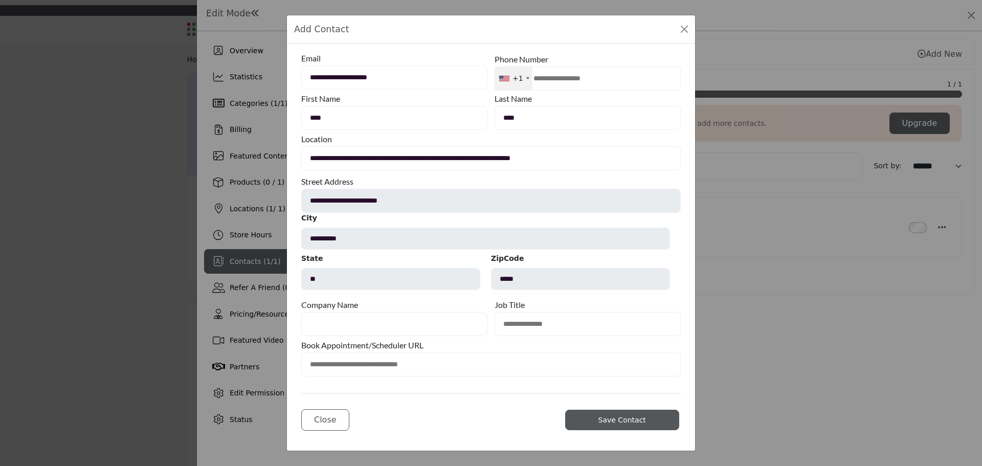
click at [612, 427] on button "Save Contact" at bounding box center [622, 420] width 114 height 20
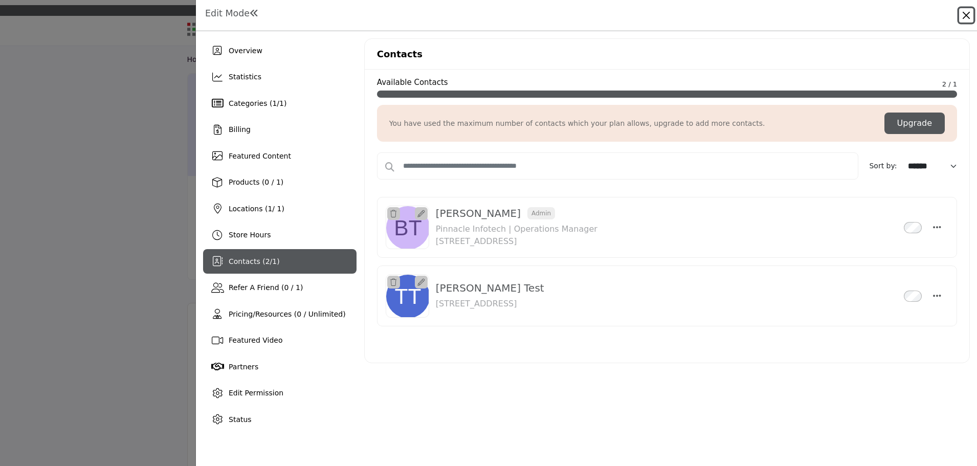
click at [965, 9] on button "Close" at bounding box center [966, 15] width 14 height 14
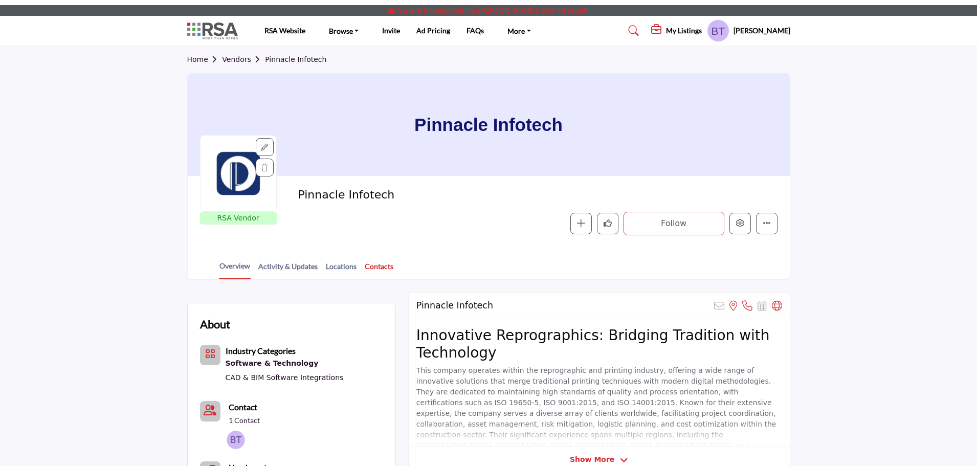
click at [381, 269] on link "Contacts" at bounding box center [379, 270] width 30 height 18
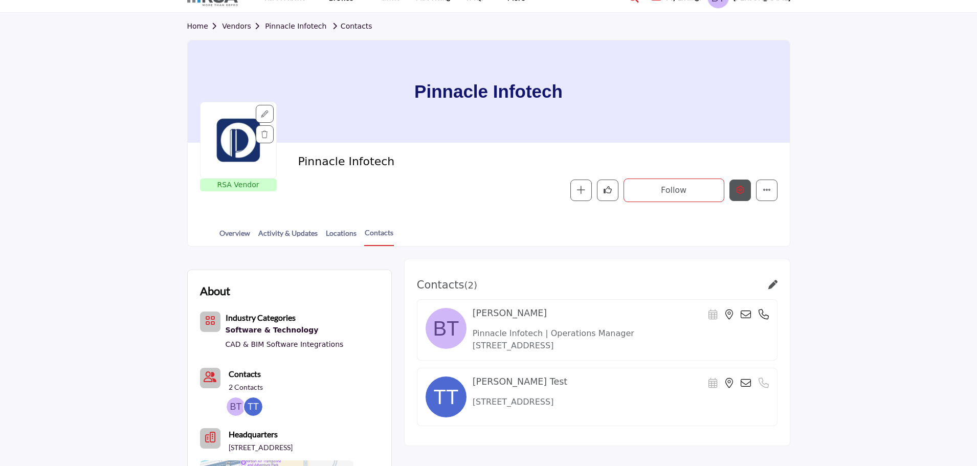
scroll to position [51, 0]
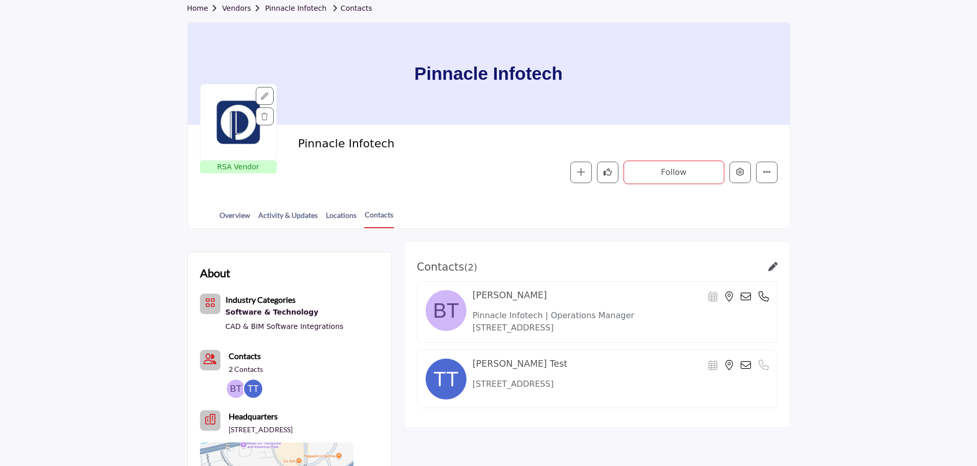
click at [890, 52] on section "Home Vendors Pinnacle Infotech Contacts Pinnacle Infotech RSA Vendor RSA Vendor…" at bounding box center [488, 112] width 977 height 234
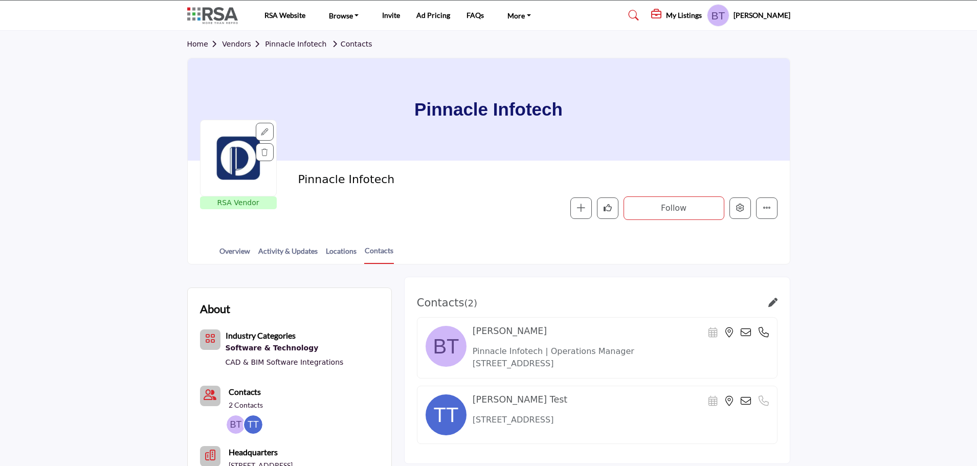
scroll to position [0, 0]
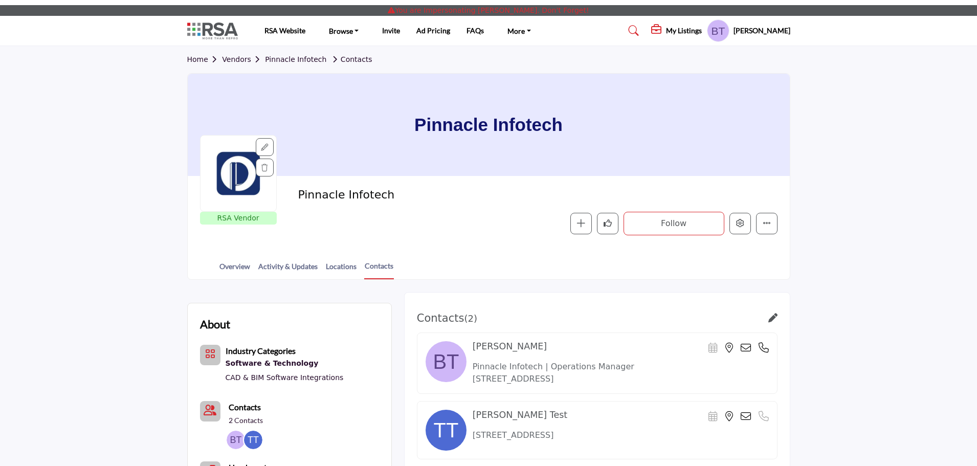
click at [753, 28] on h5 "Biswanath Todi" at bounding box center [761, 31] width 57 height 10
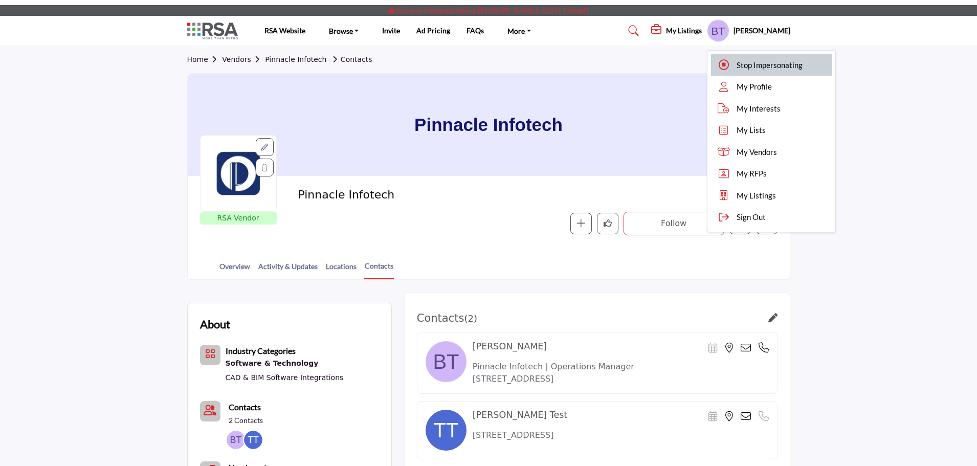
click at [737, 59] on div "Stop Impersonating" at bounding box center [771, 65] width 121 height 22
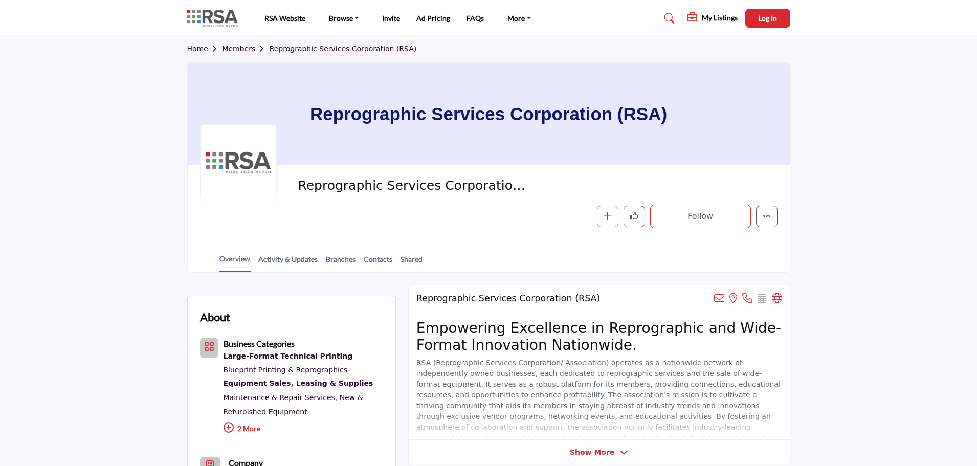
click at [198, 52] on link "Home" at bounding box center [204, 48] width 35 height 8
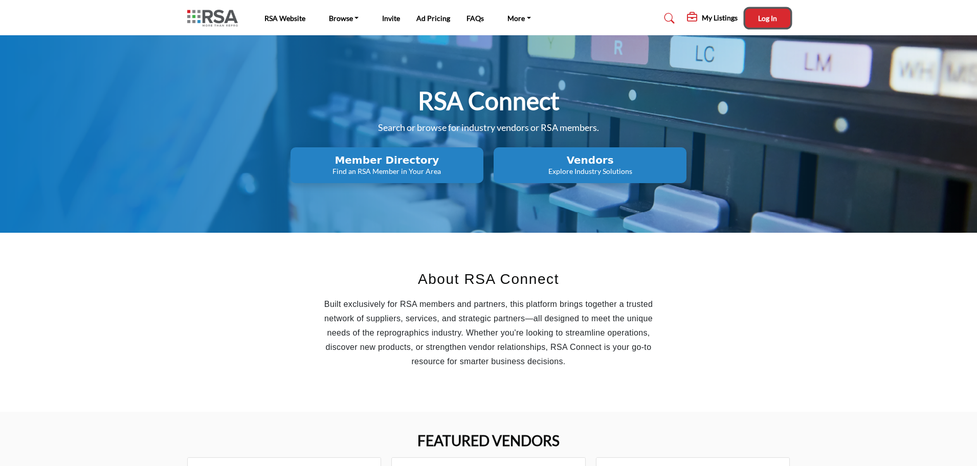
click at [767, 14] on span "Log In" at bounding box center [767, 18] width 19 height 9
click at [480, 167] on p "Explore Industry Solutions" at bounding box center [387, 171] width 187 height 10
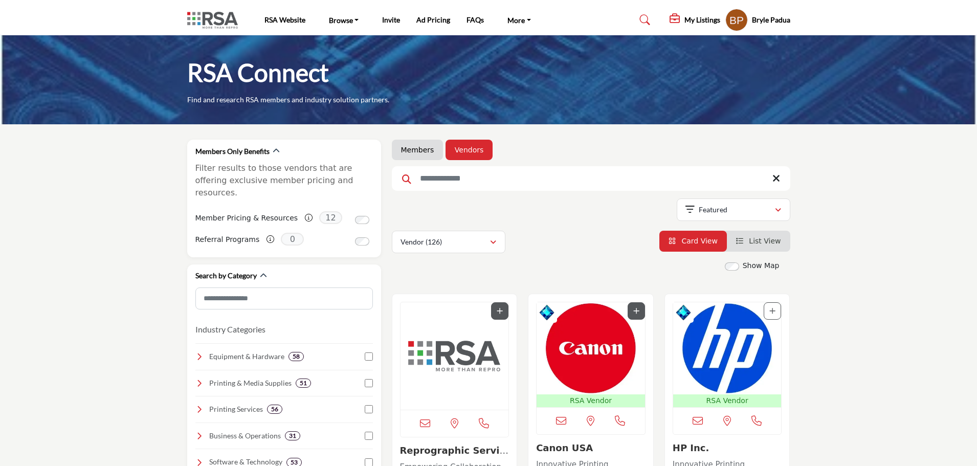
click at [550, 348] on img "Open Listing in new tab" at bounding box center [591, 348] width 108 height 92
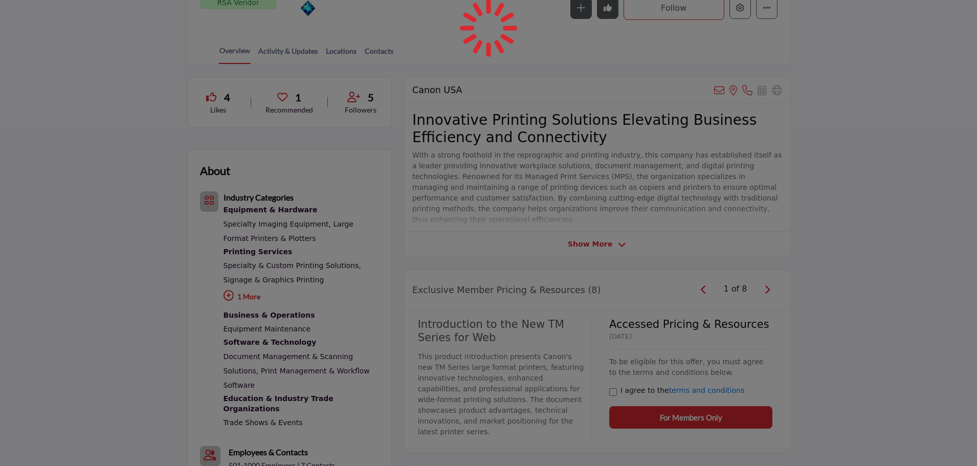
scroll to position [51, 0]
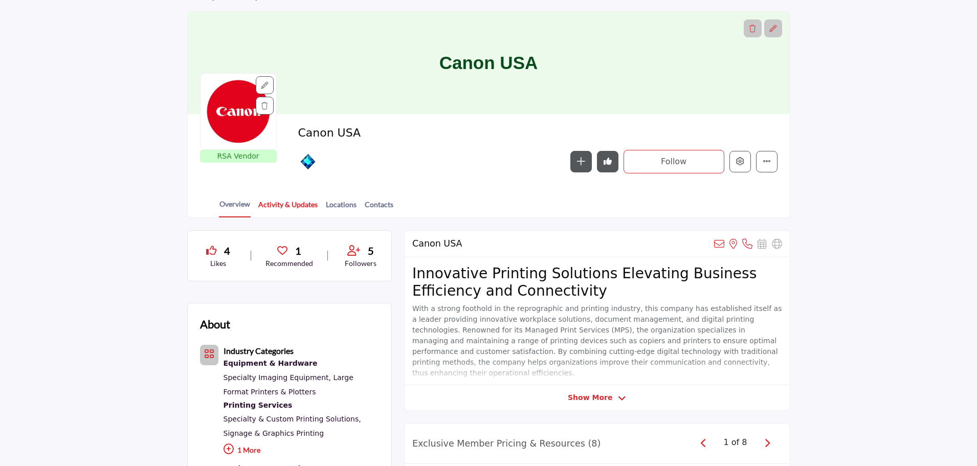
click at [289, 209] on link "Activity & Updates" at bounding box center [288, 208] width 60 height 18
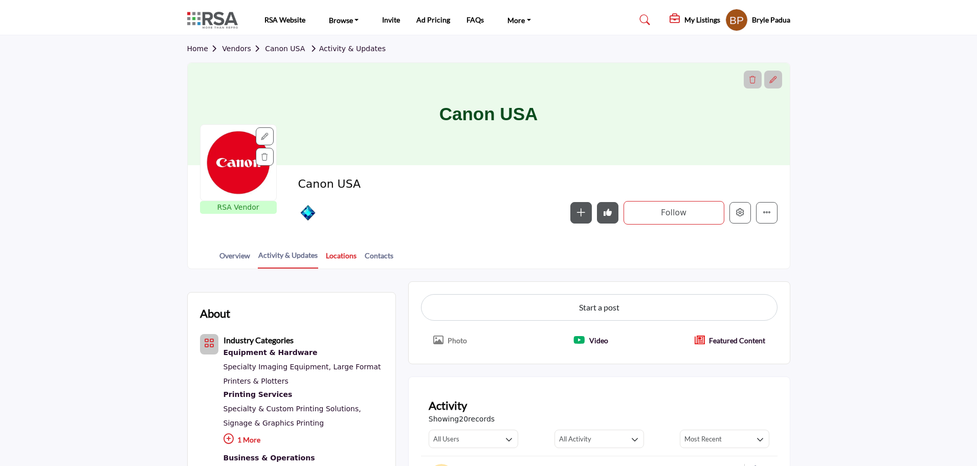
click at [344, 258] on link "Locations" at bounding box center [341, 259] width 32 height 18
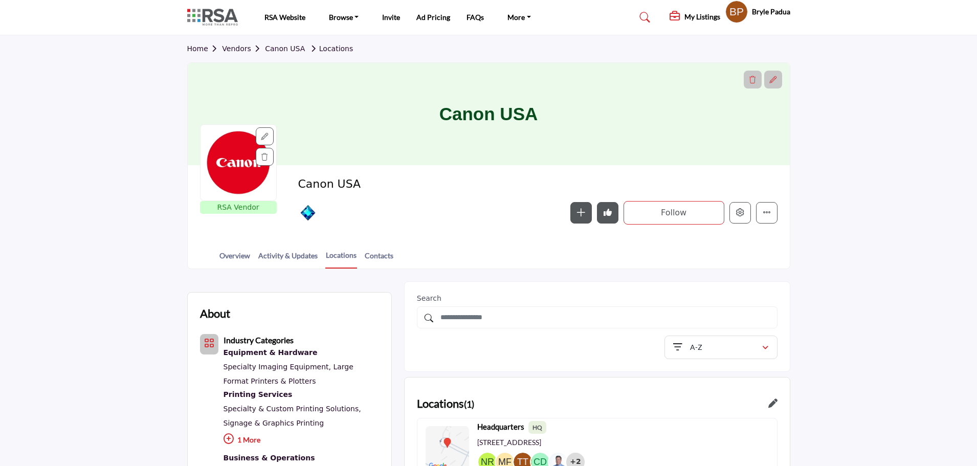
click at [0, 0] on div at bounding box center [0, 0] width 0 height 0
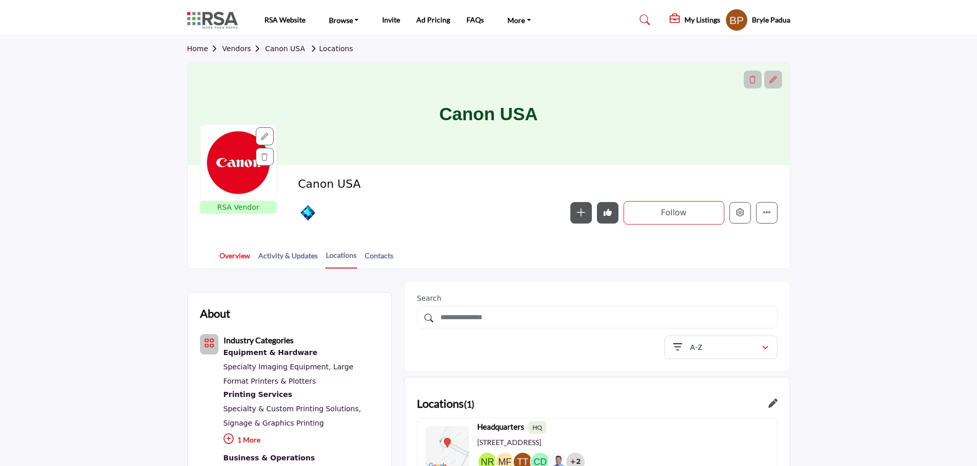
click at [229, 255] on link "Overview" at bounding box center [235, 259] width 32 height 18
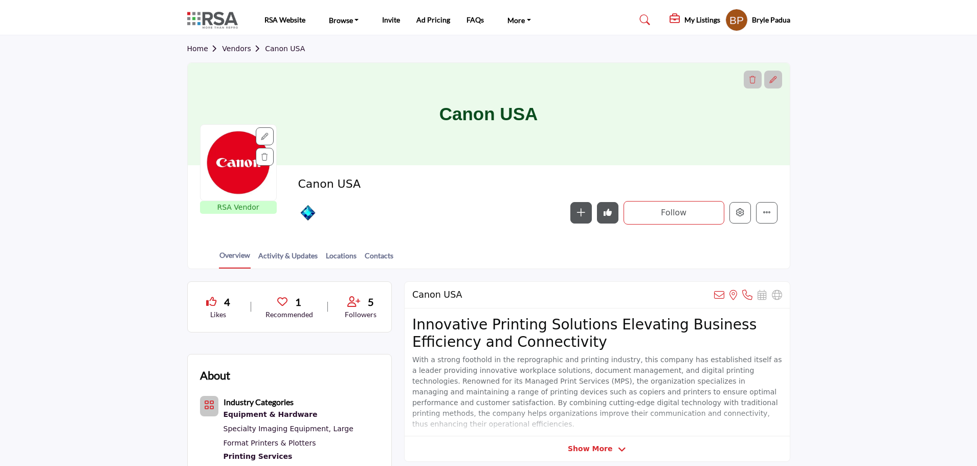
click at [286, 303] on icon at bounding box center [282, 302] width 10 height 10
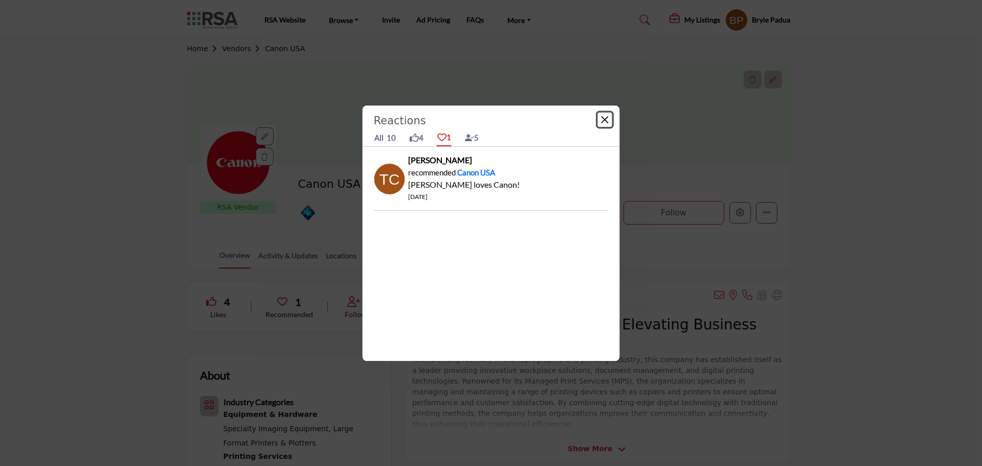
click at [598, 122] on button "Close" at bounding box center [605, 120] width 14 height 14
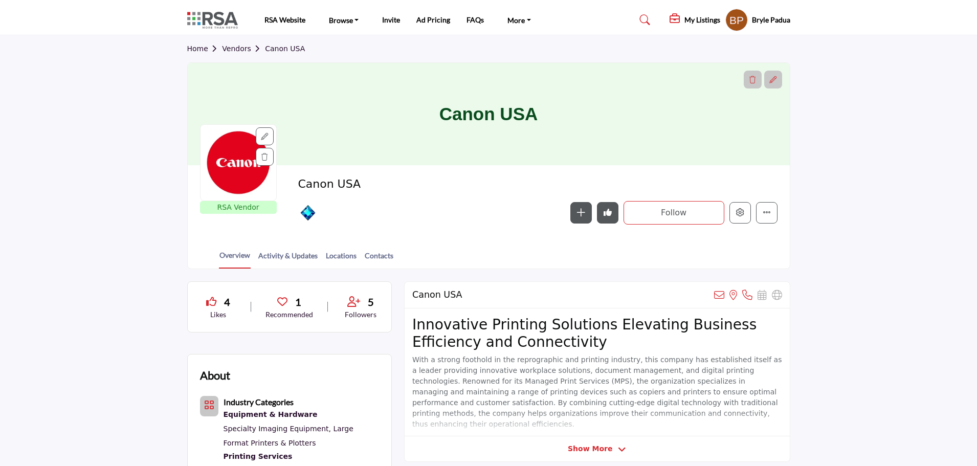
click at [608, 214] on icon "Undo like" at bounding box center [608, 212] width 8 height 8
click at [609, 216] on icon "Like" at bounding box center [608, 212] width 8 height 8
click at [738, 213] on icon "Edit company" at bounding box center [740, 212] width 8 height 8
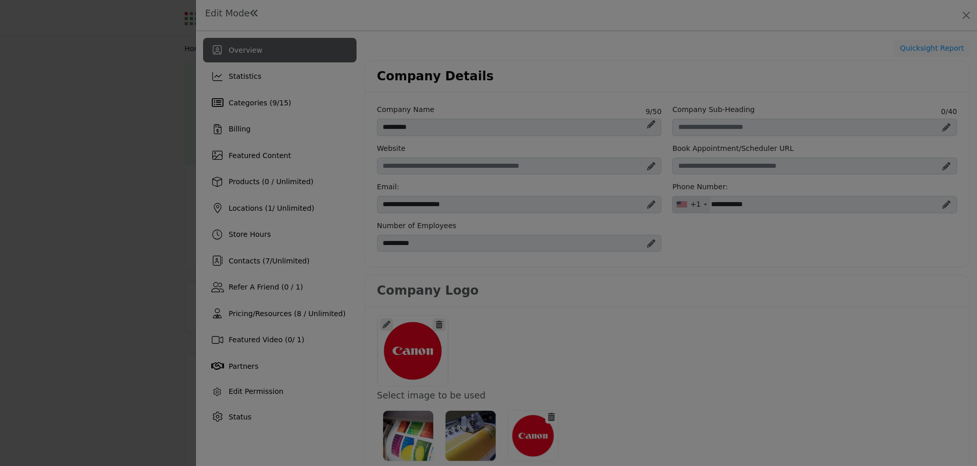
scroll to position [563, 0]
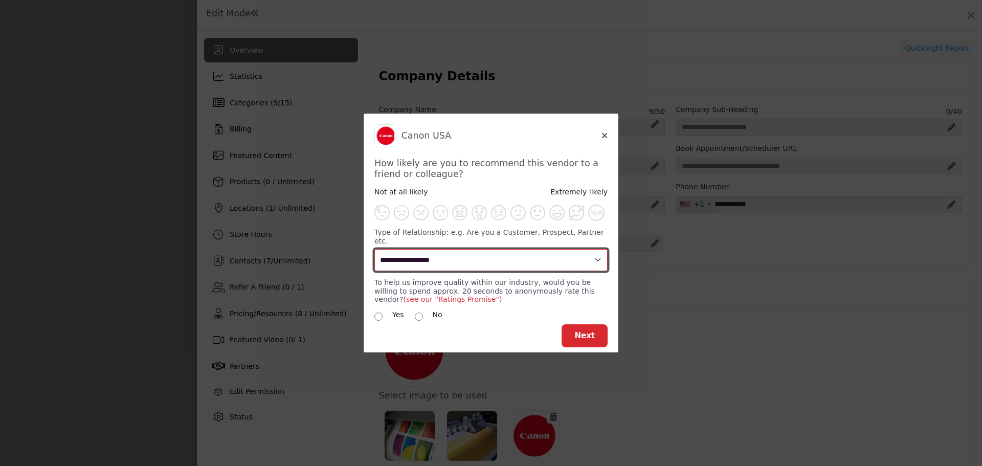
click at [499, 261] on select "**********" at bounding box center [490, 260] width 233 height 22
click at [498, 249] on select "**********" at bounding box center [490, 260] width 233 height 22
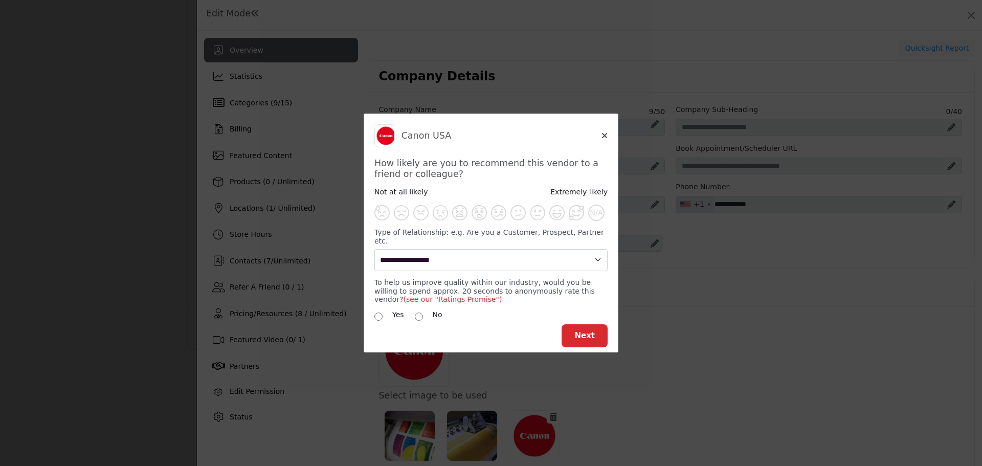
click at [507, 147] on div "Canon USA" at bounding box center [490, 135] width 233 height 23
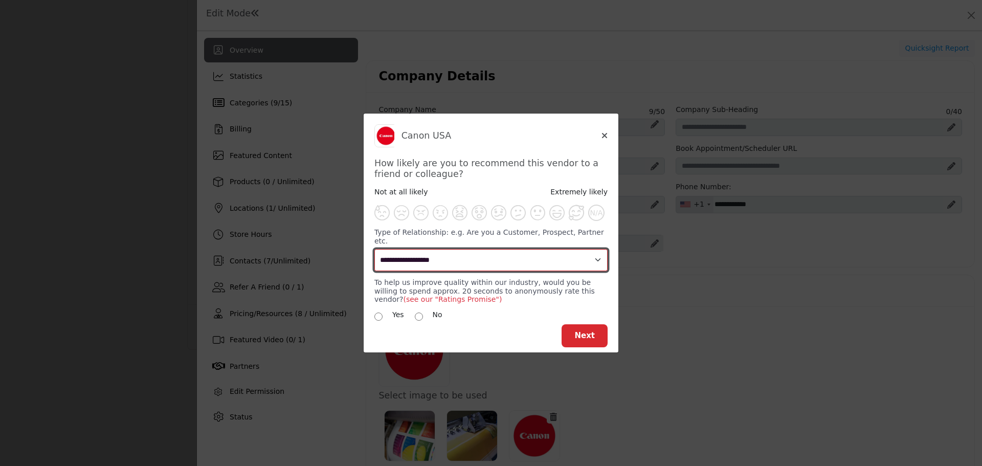
click at [451, 256] on select "**********" at bounding box center [490, 260] width 233 height 22
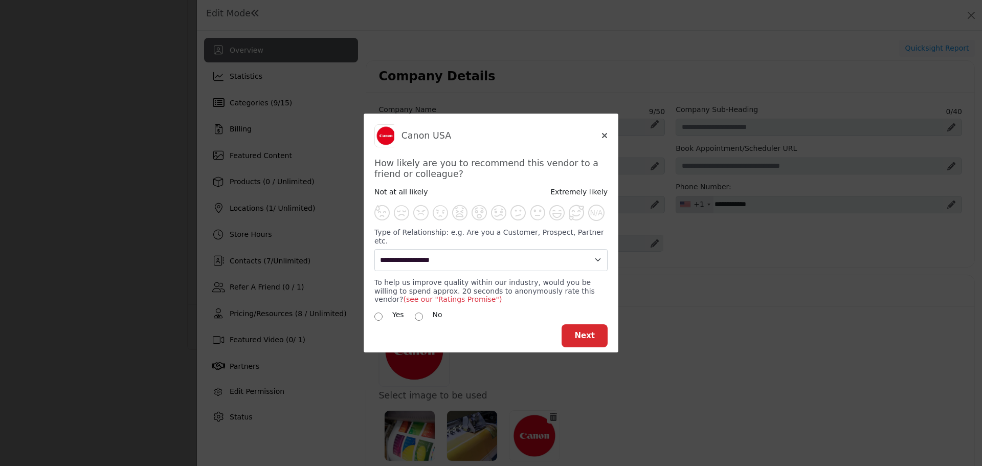
click at [532, 141] on h5 "Canon USA" at bounding box center [501, 135] width 200 height 11
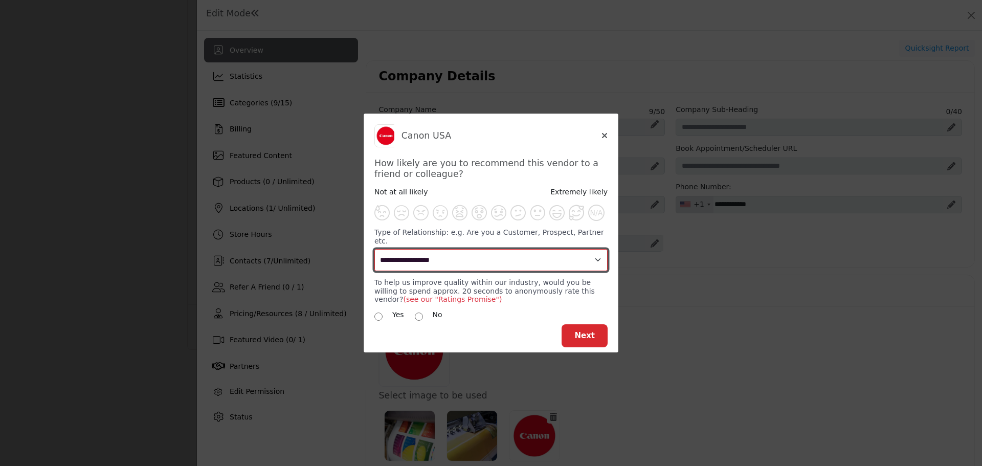
click at [481, 253] on select "**********" at bounding box center [490, 260] width 233 height 22
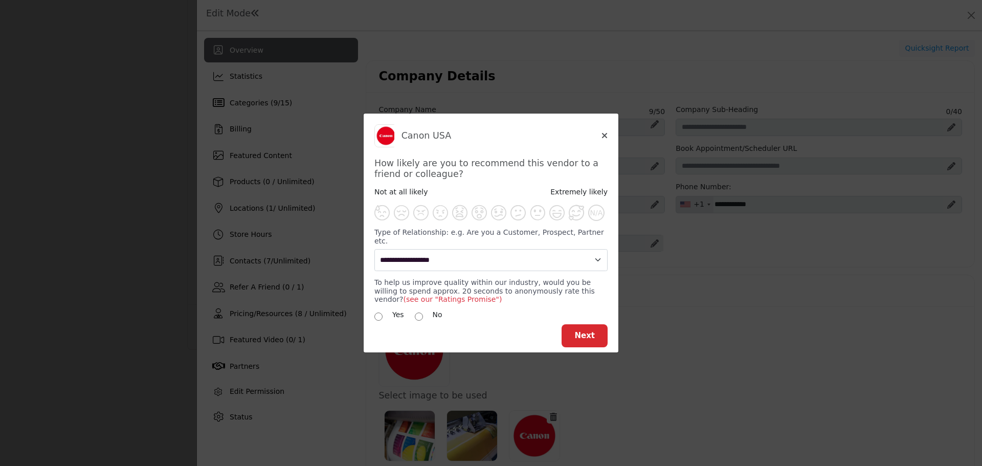
click at [517, 158] on div "Canon USA How likely are you to recommend this vendor to a friend or colleague?…" at bounding box center [491, 223] width 255 height 219
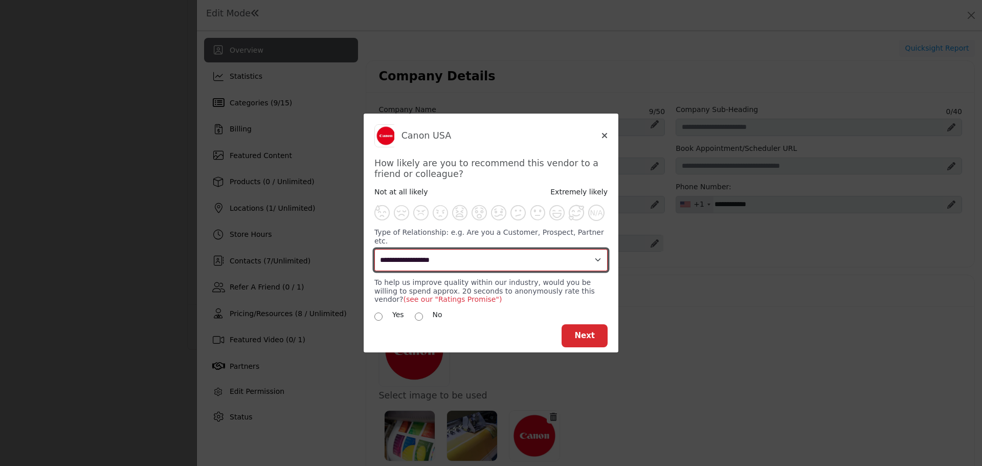
click at [452, 263] on select "**********" at bounding box center [490, 260] width 233 height 22
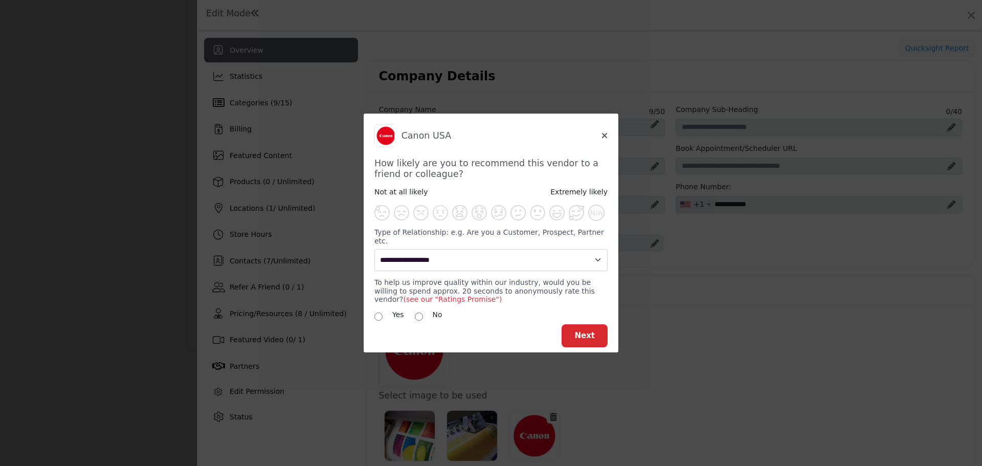
click at [601, 140] on h5 "Canon USA" at bounding box center [501, 135] width 200 height 11
click at [605, 139] on icon "Close" at bounding box center [604, 135] width 6 height 8
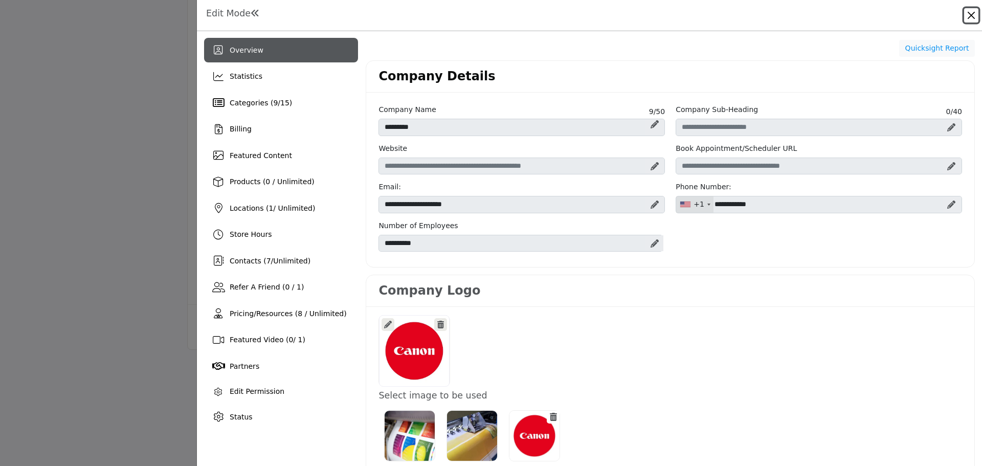
click at [970, 12] on button "Close" at bounding box center [971, 15] width 14 height 14
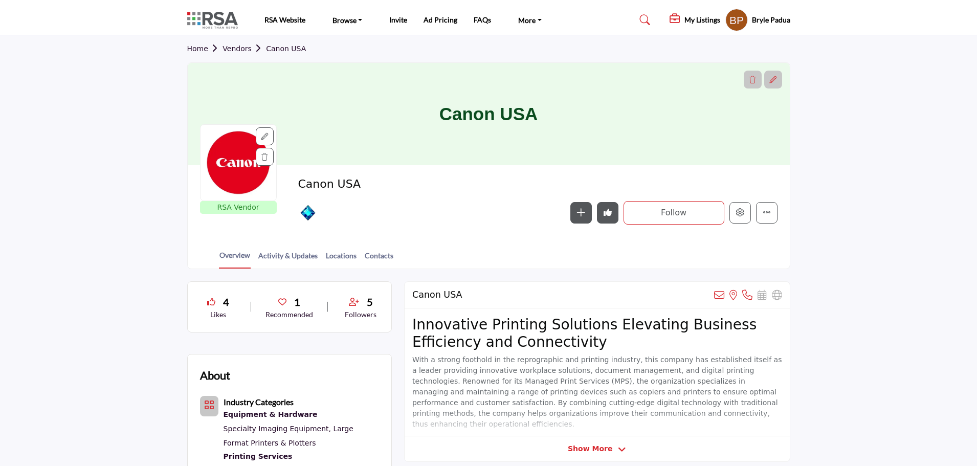
click at [233, 47] on link "Vendors" at bounding box center [243, 48] width 43 height 8
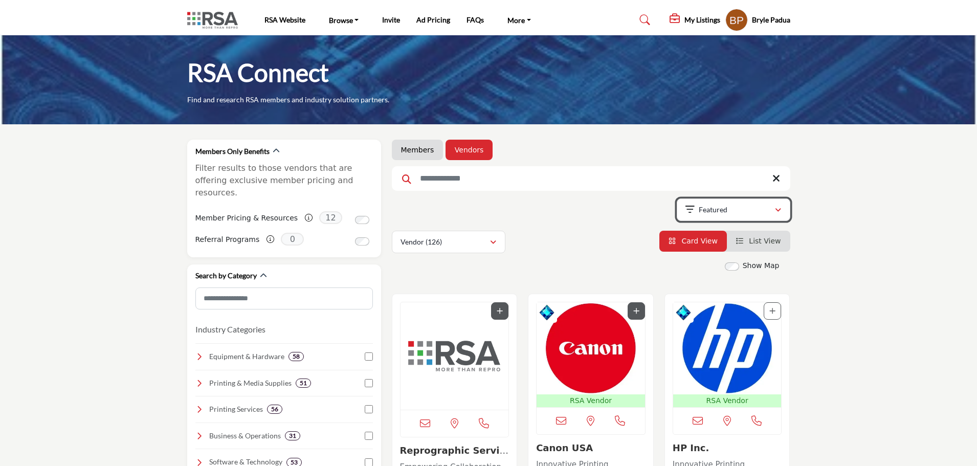
click at [764, 210] on div "Featured" at bounding box center [729, 210] width 89 height 12
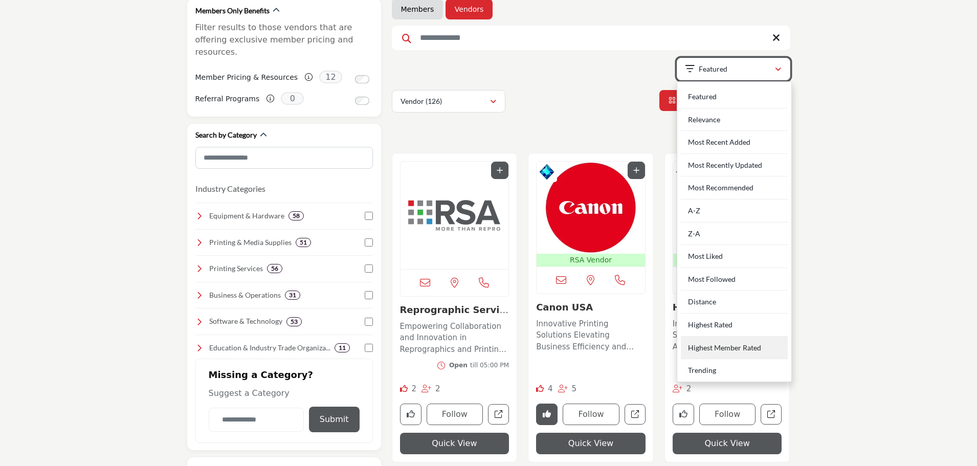
scroll to position [153, 0]
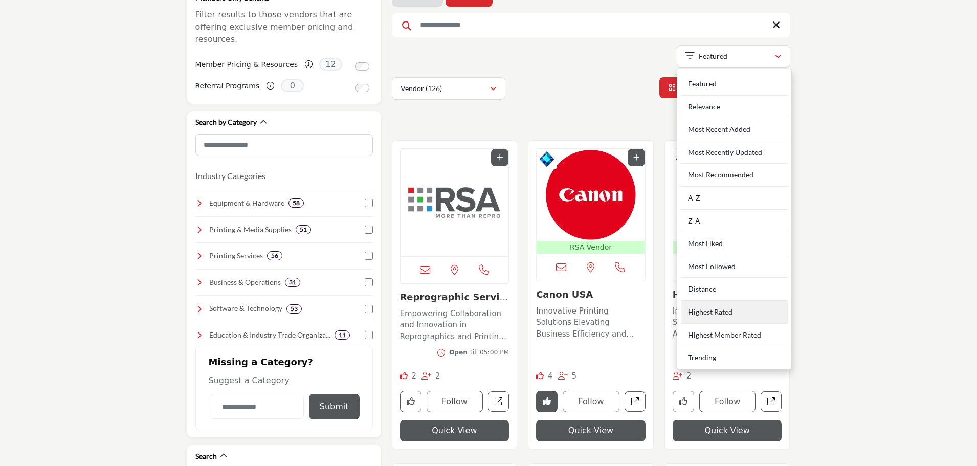
click at [714, 311] on Rated "Highest Rated" at bounding box center [734, 312] width 107 height 23
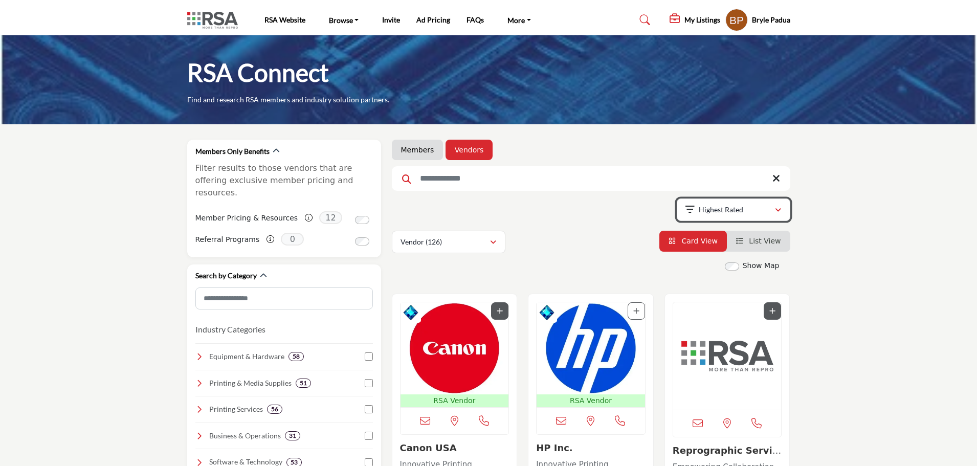
click at [769, 211] on div "Highest Rated" at bounding box center [729, 210] width 89 height 12
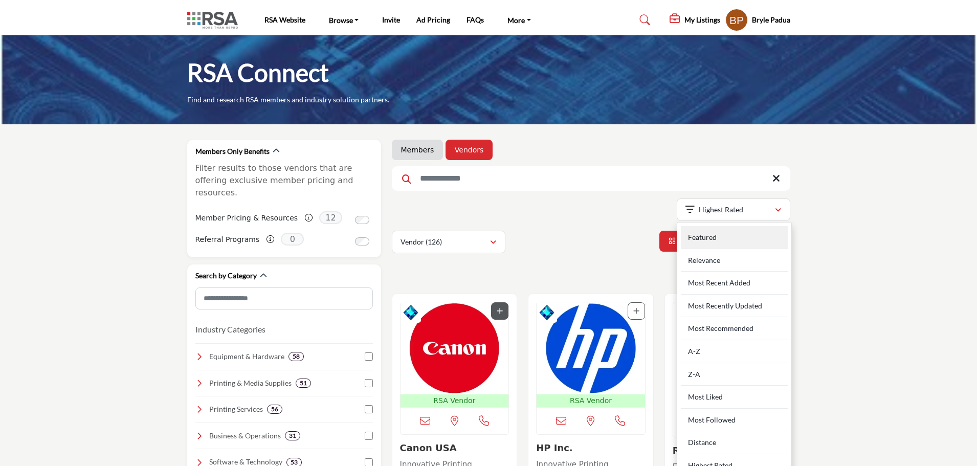
click at [723, 233] on div "Featured" at bounding box center [734, 237] width 107 height 23
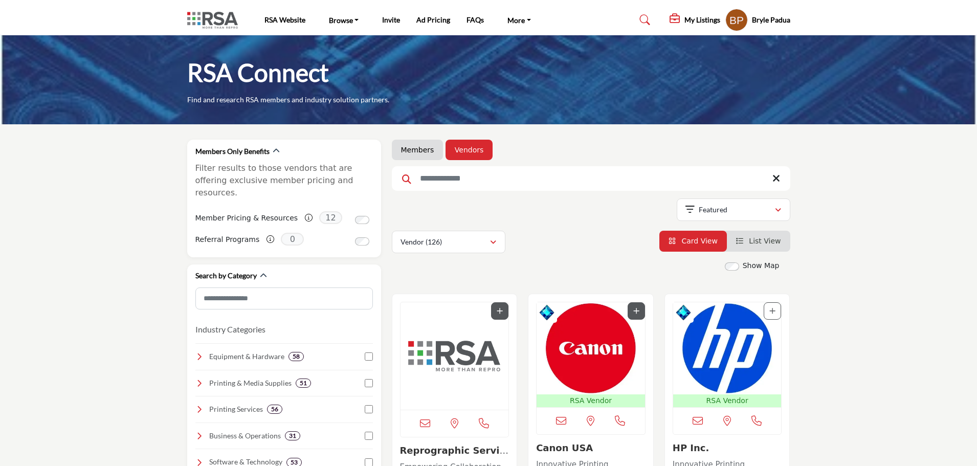
drag, startPoint x: 926, startPoint y: 231, endPoint x: 710, endPoint y: 184, distance: 220.9
